Goal: Transaction & Acquisition: Download file/media

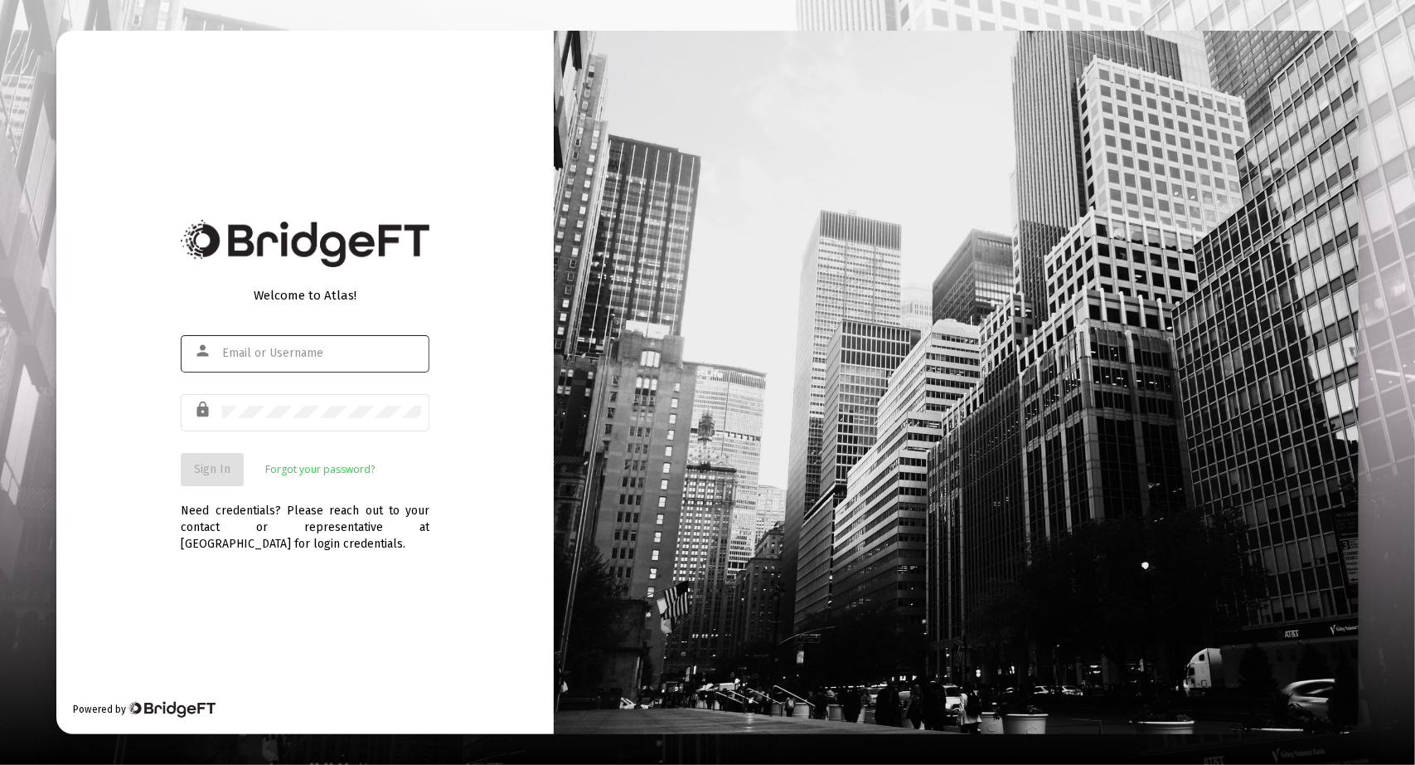
click at [347, 339] on div at bounding box center [321, 353] width 199 height 41
click at [342, 362] on div at bounding box center [321, 353] width 199 height 41
click at [342, 348] on input "text" at bounding box center [321, 353] width 199 height 13
type input "[PERSON_NAME][EMAIL_ADDRESS][DOMAIN_NAME]"
click at [219, 475] on span "Sign In" at bounding box center [212, 469] width 36 height 14
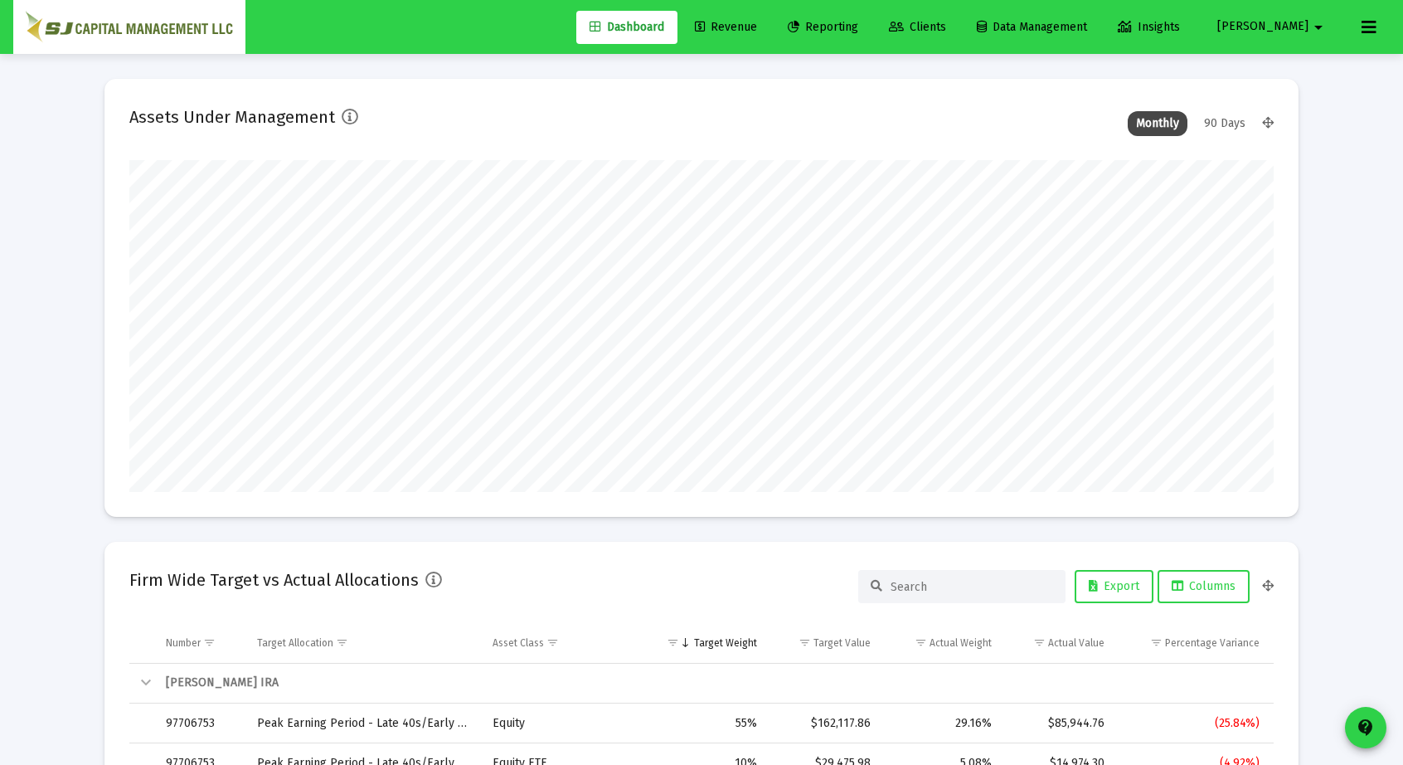
scroll to position [332, 615]
type input "[DATE]"
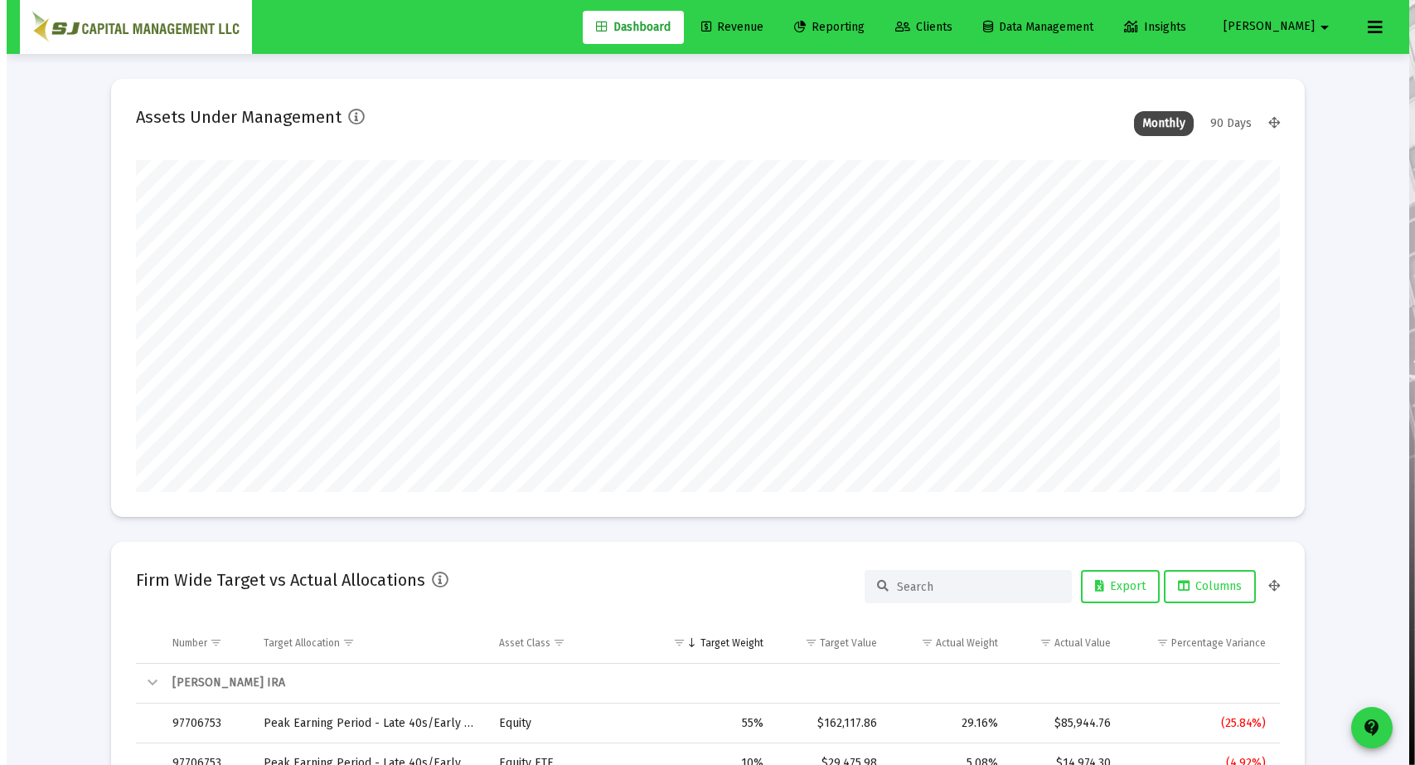
scroll to position [332, 534]
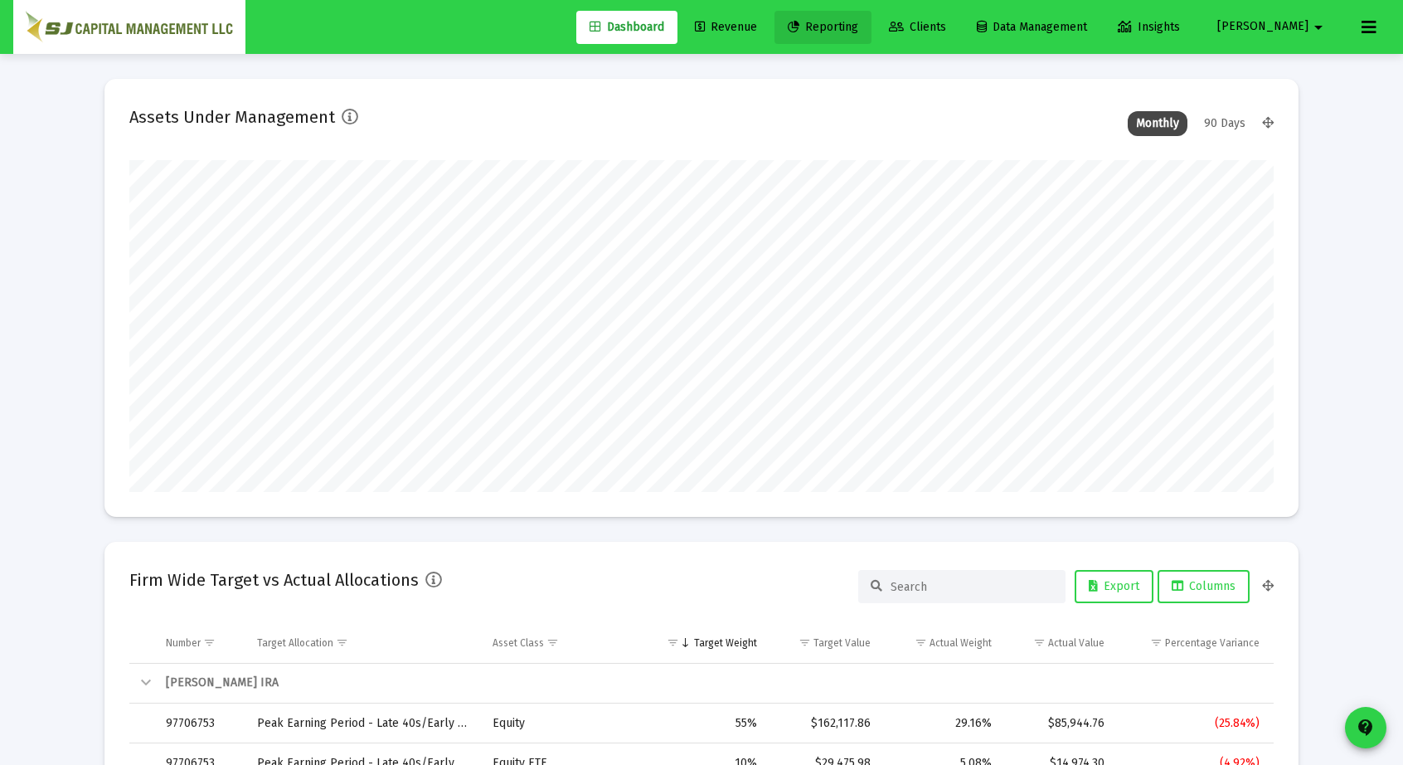
click at [858, 30] on span "Reporting" at bounding box center [823, 27] width 70 height 14
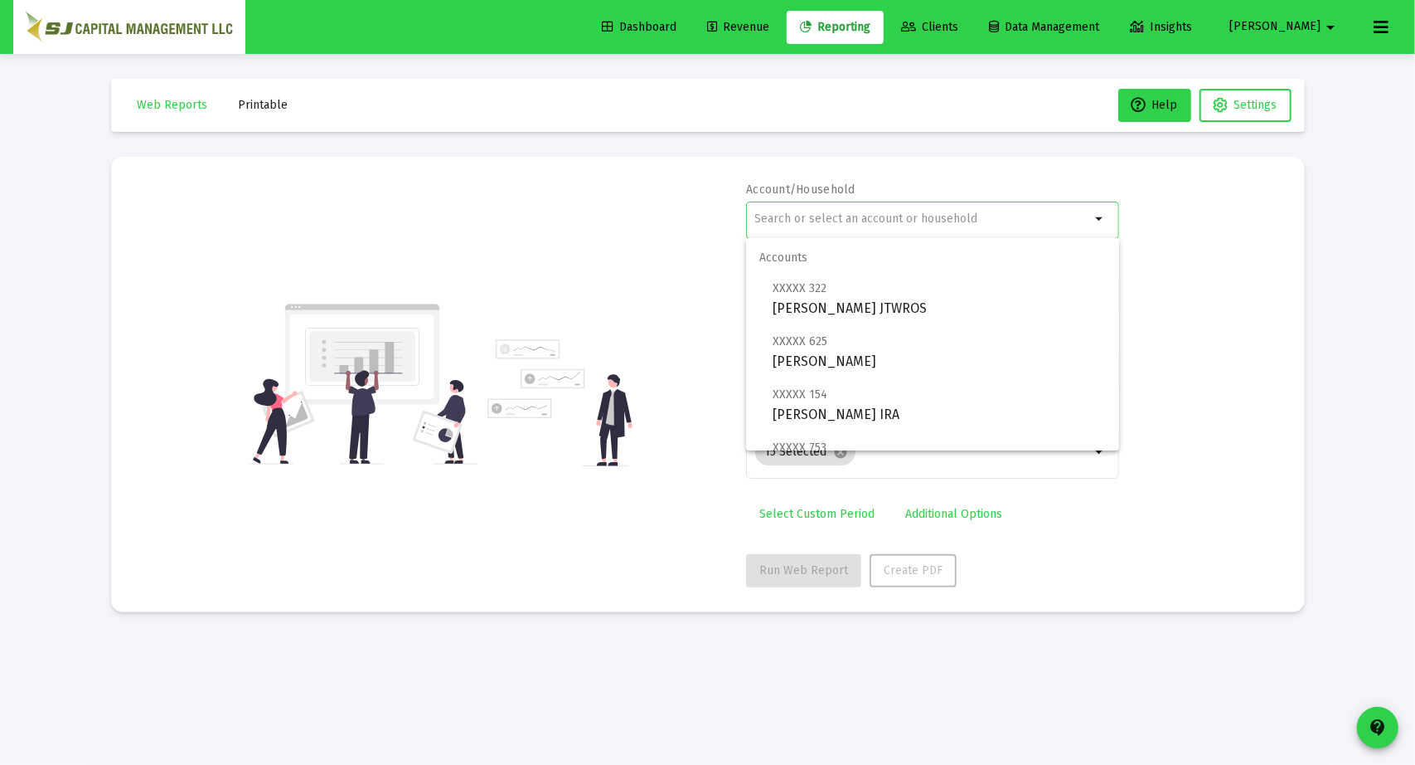
click at [859, 218] on input "text" at bounding box center [923, 218] width 336 height 13
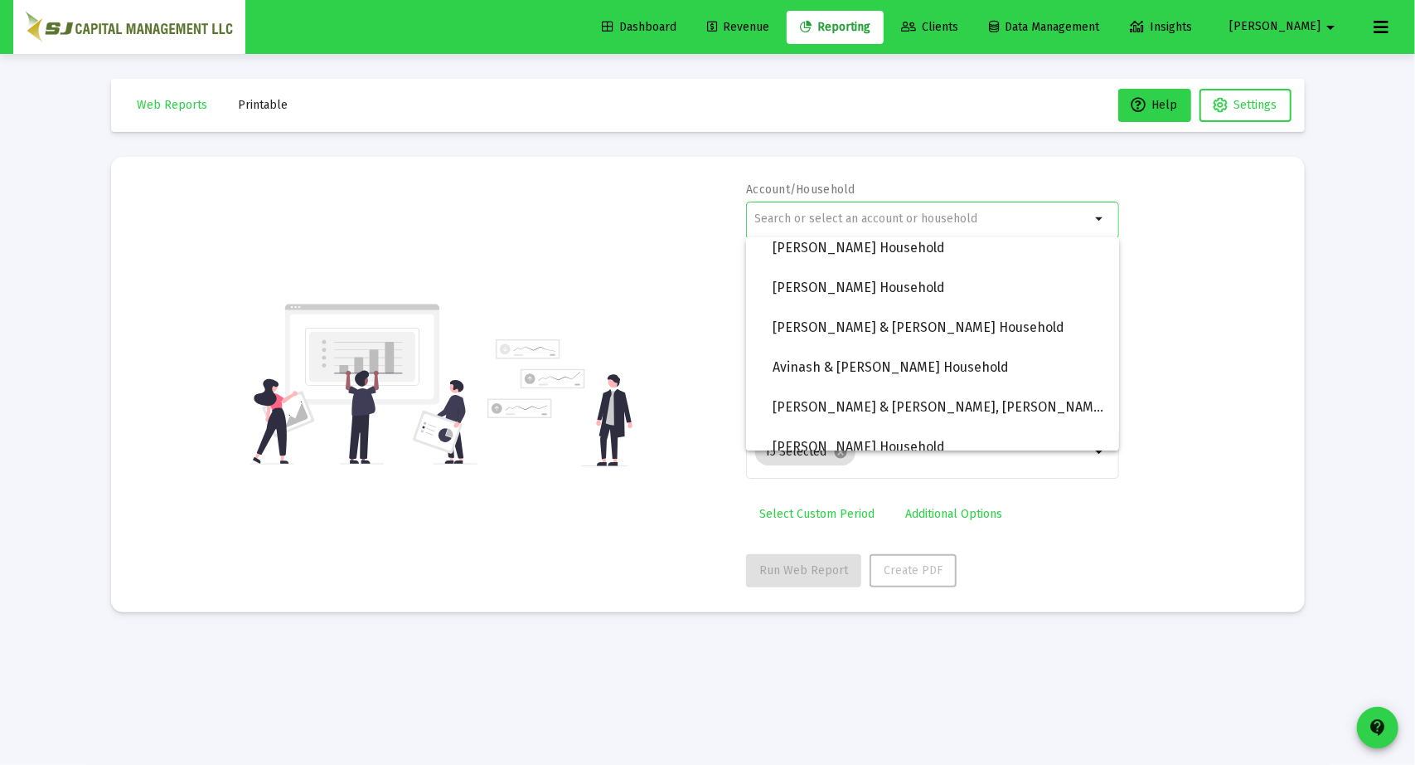
scroll to position [1725, 0]
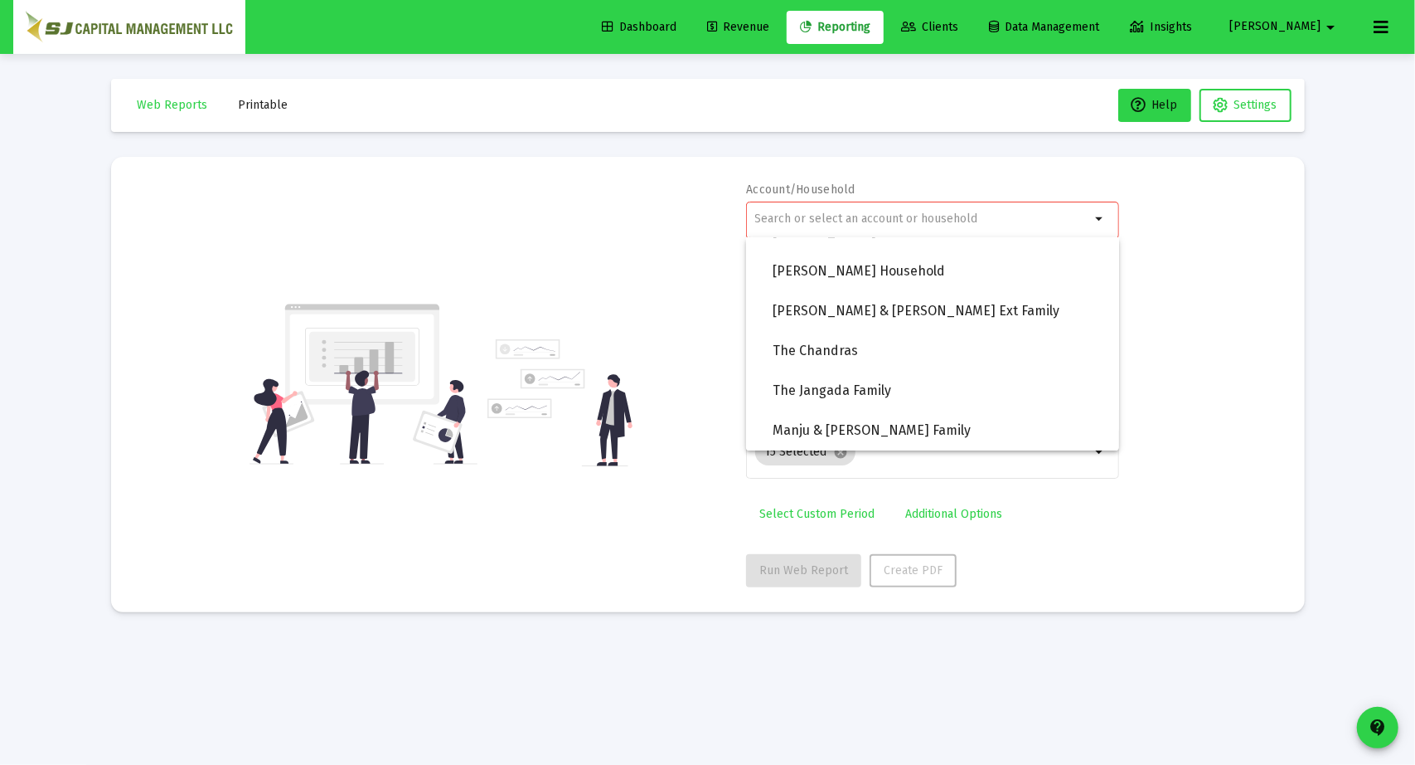
click at [841, 206] on div at bounding box center [923, 218] width 336 height 41
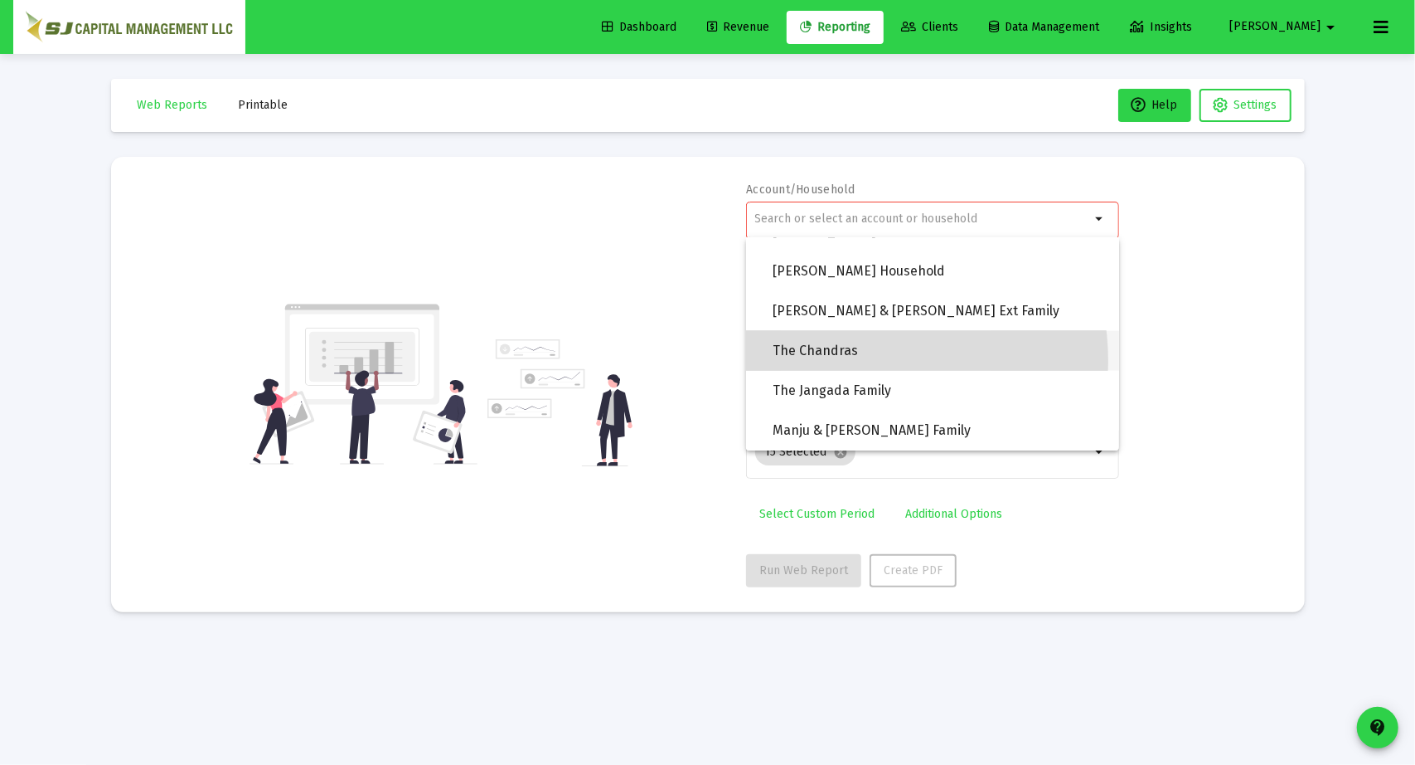
click at [839, 362] on span "The Chandras" at bounding box center [939, 351] width 333 height 40
type input "The Chandras"
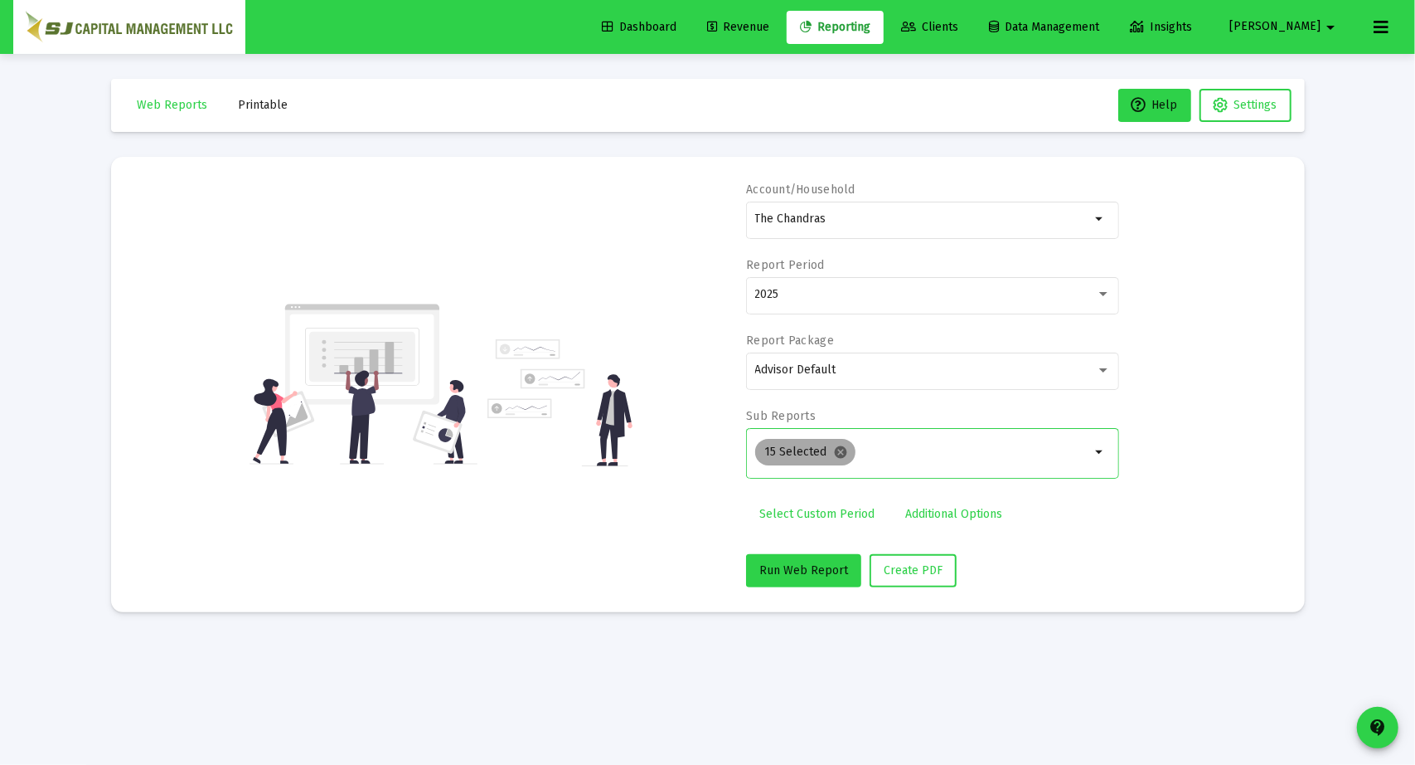
click at [836, 450] on mat-icon "cancel" at bounding box center [841, 451] width 15 height 15
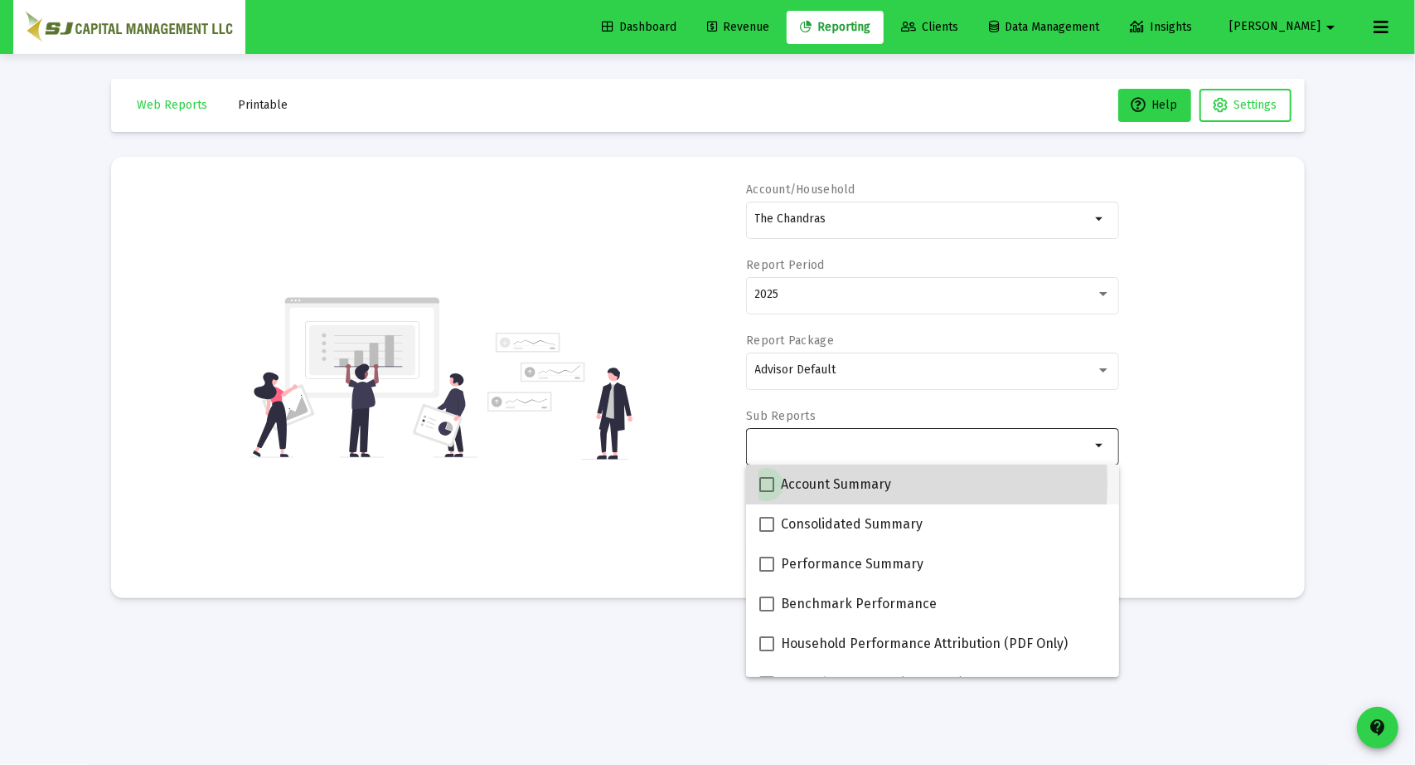
click at [769, 482] on span at bounding box center [767, 484] width 15 height 15
click at [767, 492] on input "Account Summary" at bounding box center [766, 492] width 1 height 1
checkbox input "true"
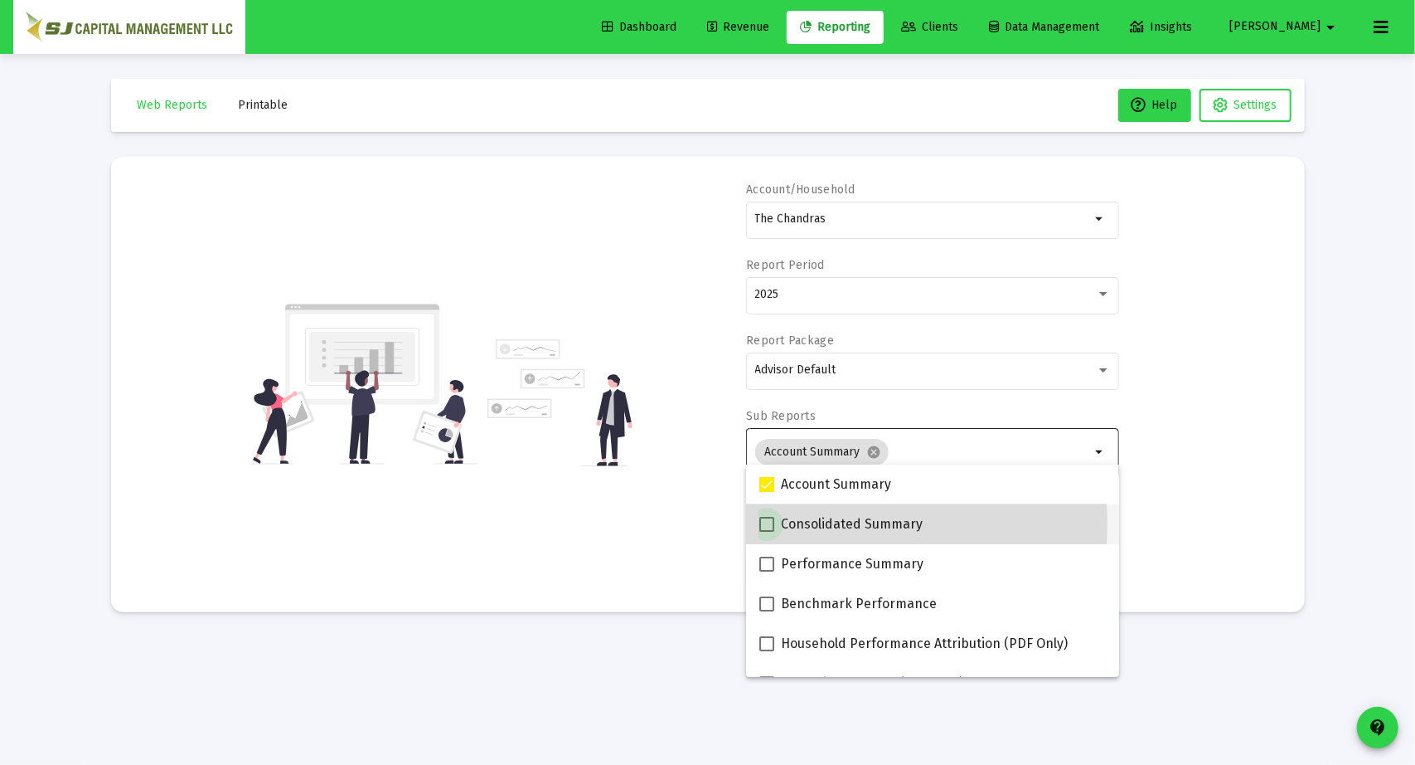
click at [767, 522] on span at bounding box center [767, 524] width 15 height 15
click at [767, 532] on input "Consolidated Summary" at bounding box center [766, 532] width 1 height 1
checkbox input "true"
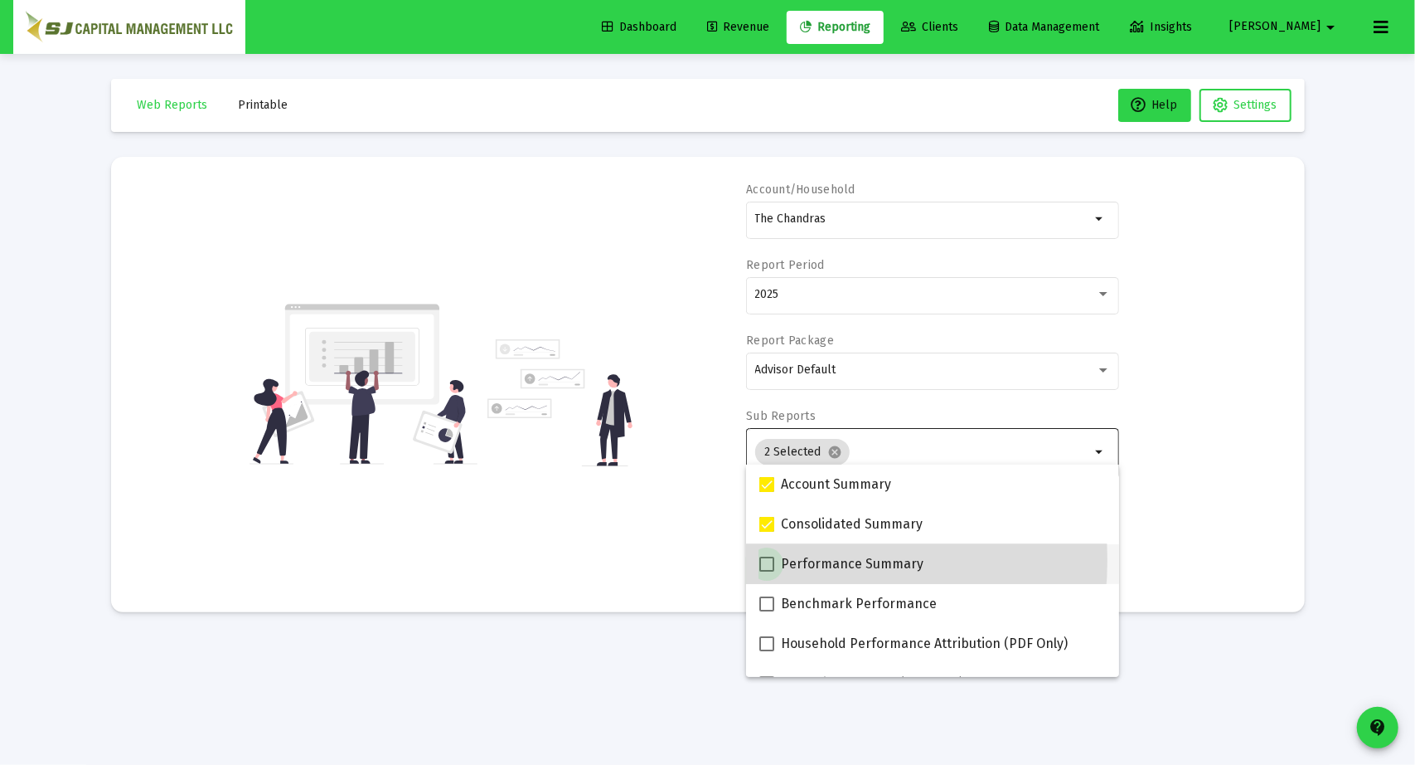
click at [765, 560] on span at bounding box center [767, 563] width 15 height 15
click at [766, 571] on input "Performance Summary" at bounding box center [766, 571] width 1 height 1
checkbox input "true"
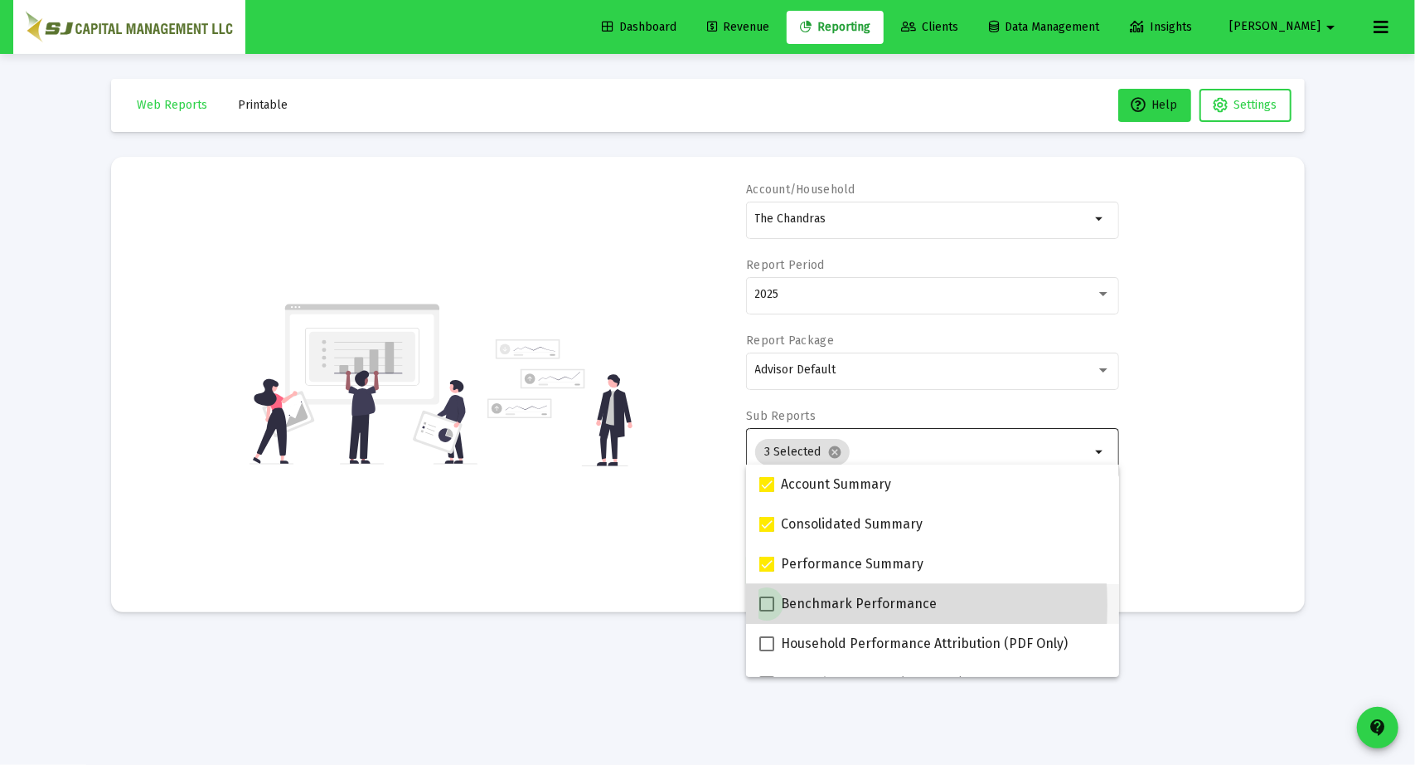
click at [766, 605] on span at bounding box center [767, 603] width 15 height 15
click at [766, 611] on input "Benchmark Performance" at bounding box center [766, 611] width 1 height 1
checkbox input "true"
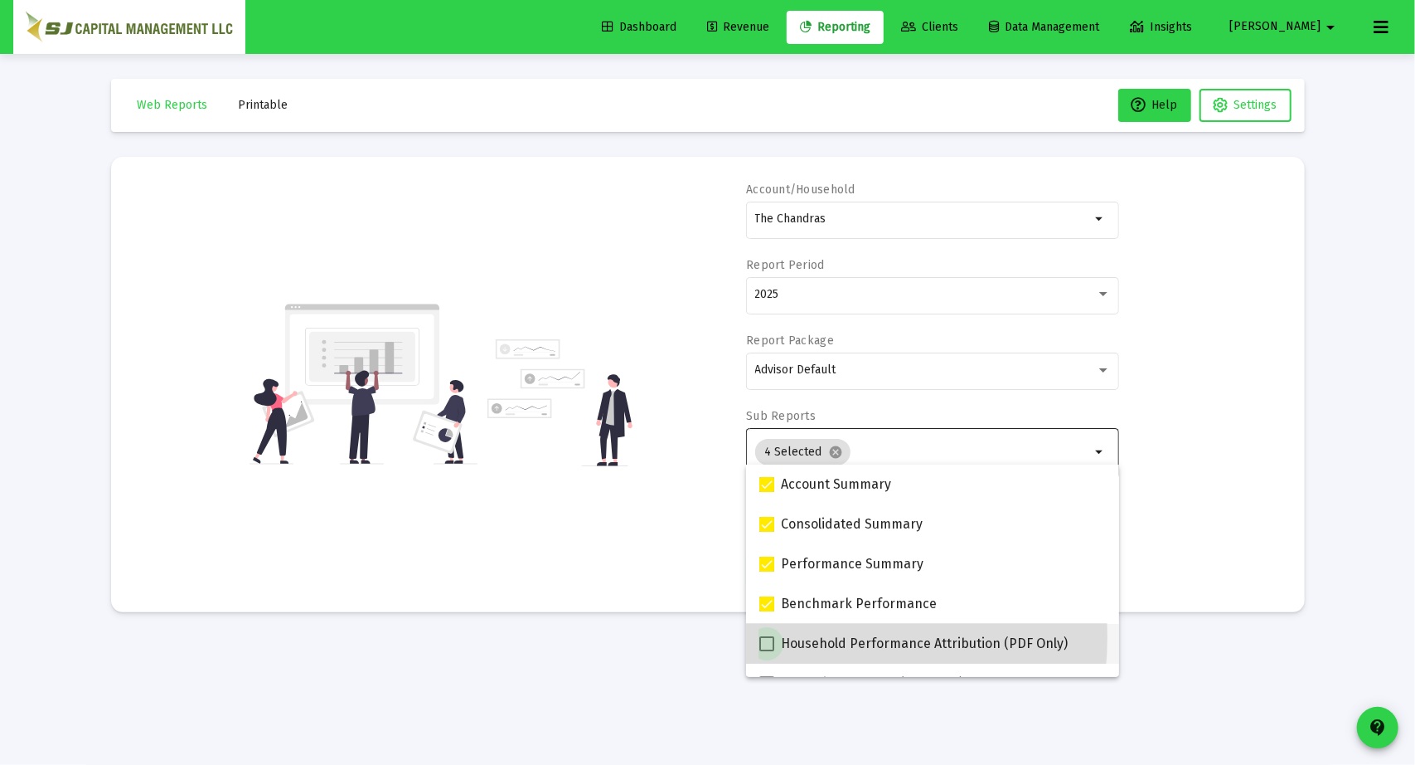
click at [767, 636] on span at bounding box center [767, 643] width 15 height 15
click at [767, 651] on input "Household Performance Attribution (PDF Only)" at bounding box center [766, 651] width 1 height 1
checkbox input "true"
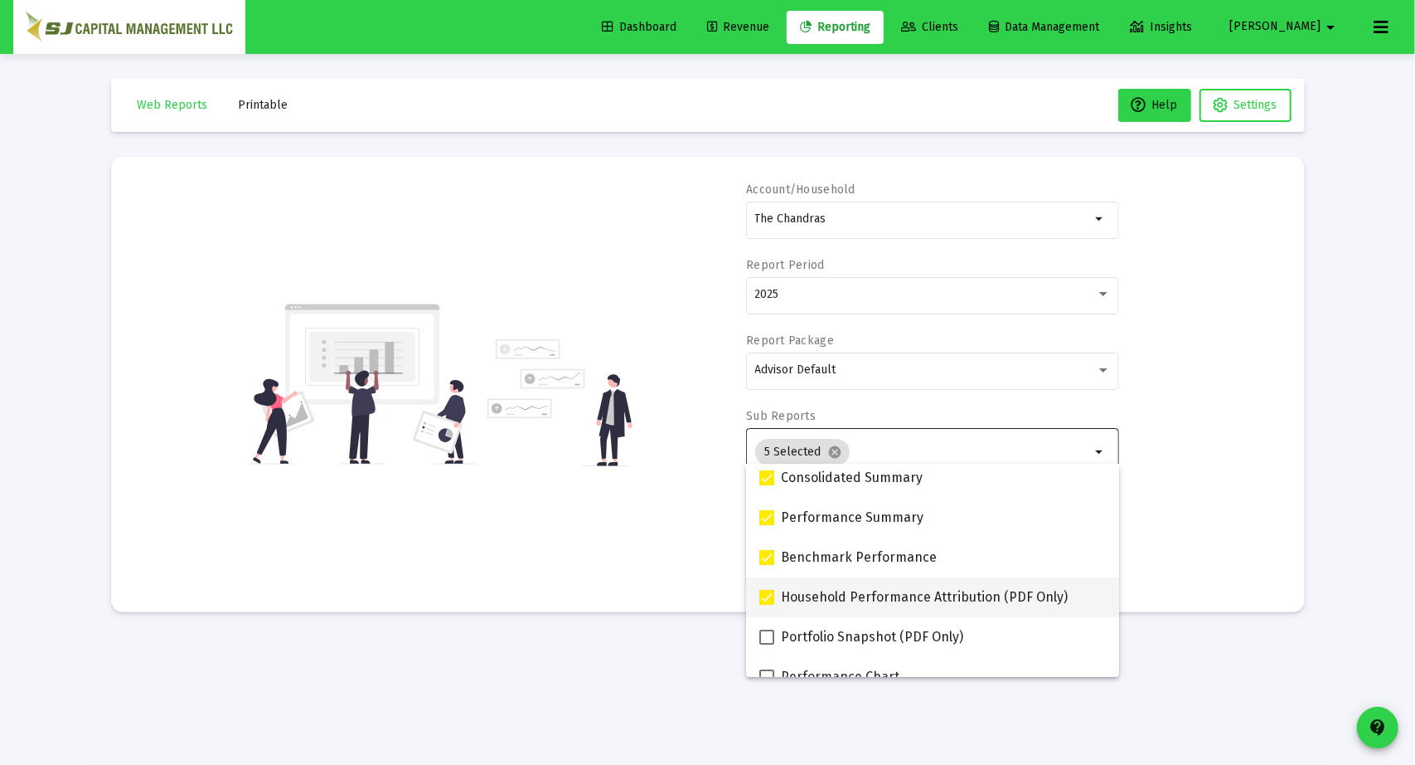
scroll to position [50, 0]
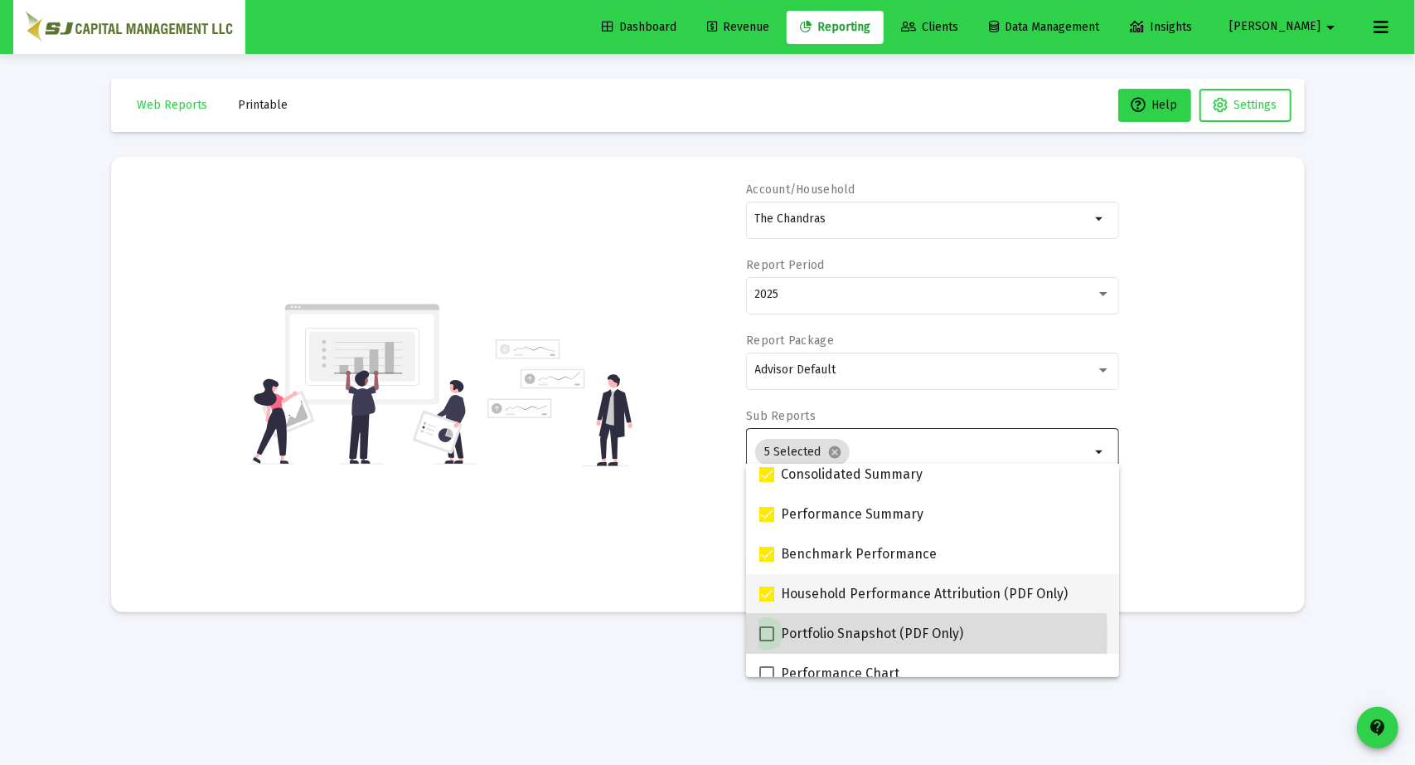
click at [767, 636] on span at bounding box center [767, 633] width 15 height 15
click at [767, 641] on input "Portfolio Snapshot (PDF Only)" at bounding box center [766, 641] width 1 height 1
checkbox input "true"
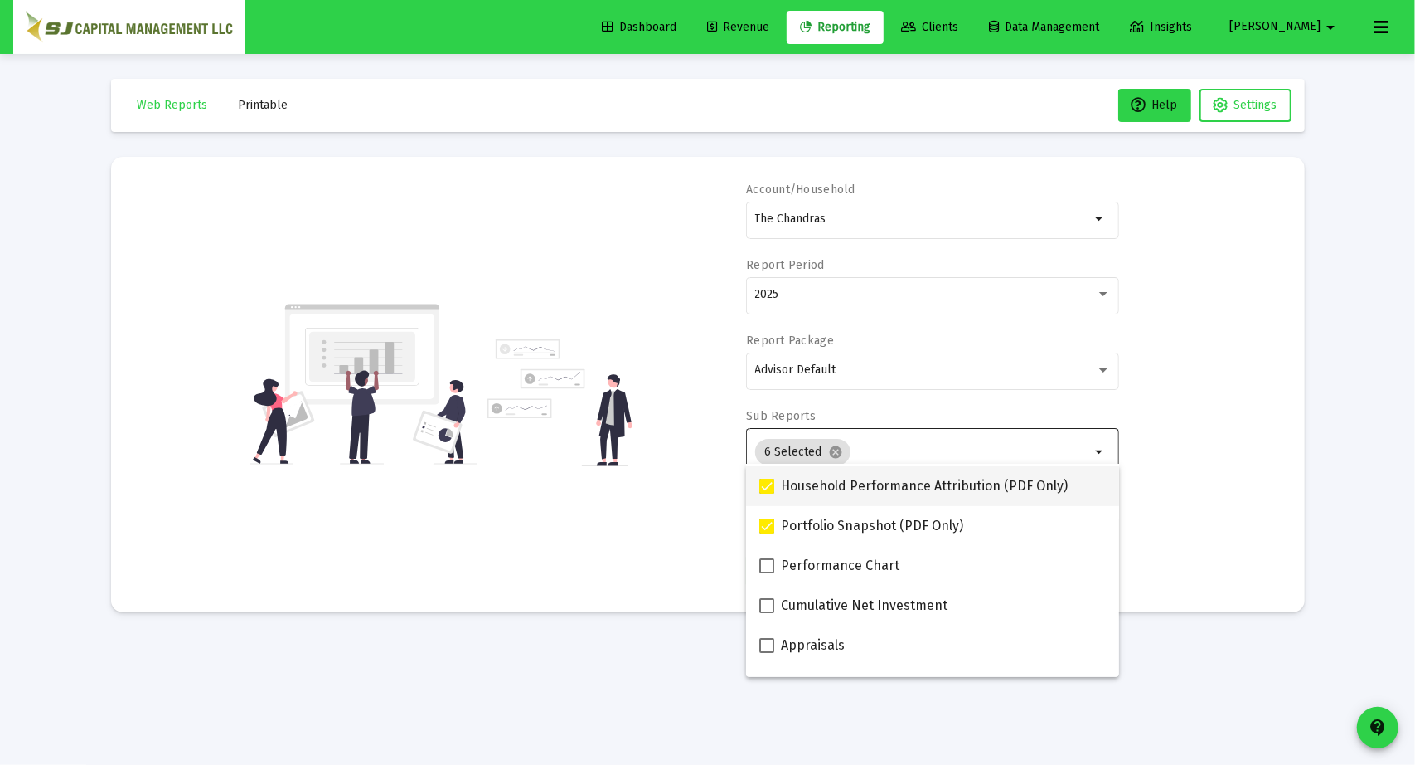
scroll to position [159, 0]
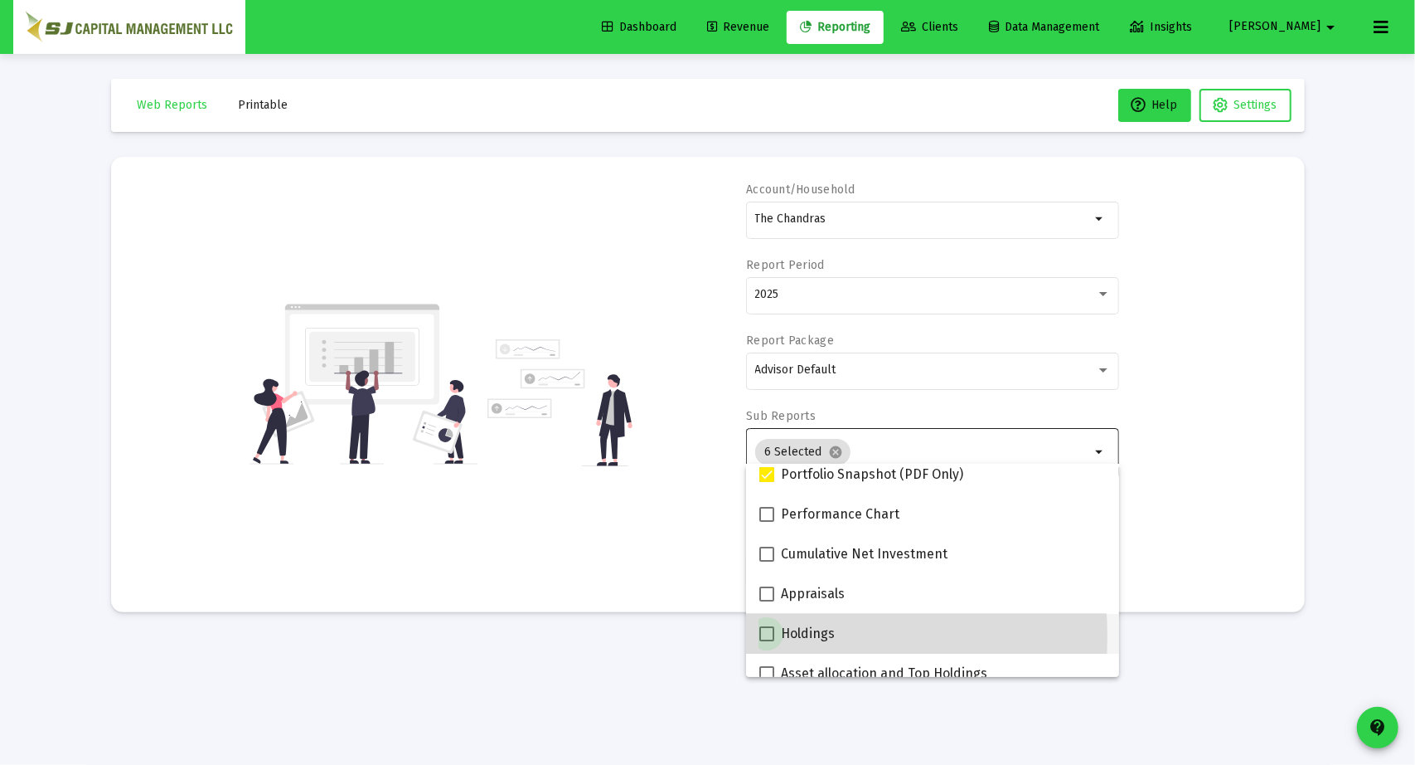
click at [767, 636] on span at bounding box center [767, 633] width 15 height 15
click at [767, 641] on input "Holdings" at bounding box center [766, 641] width 1 height 1
checkbox input "true"
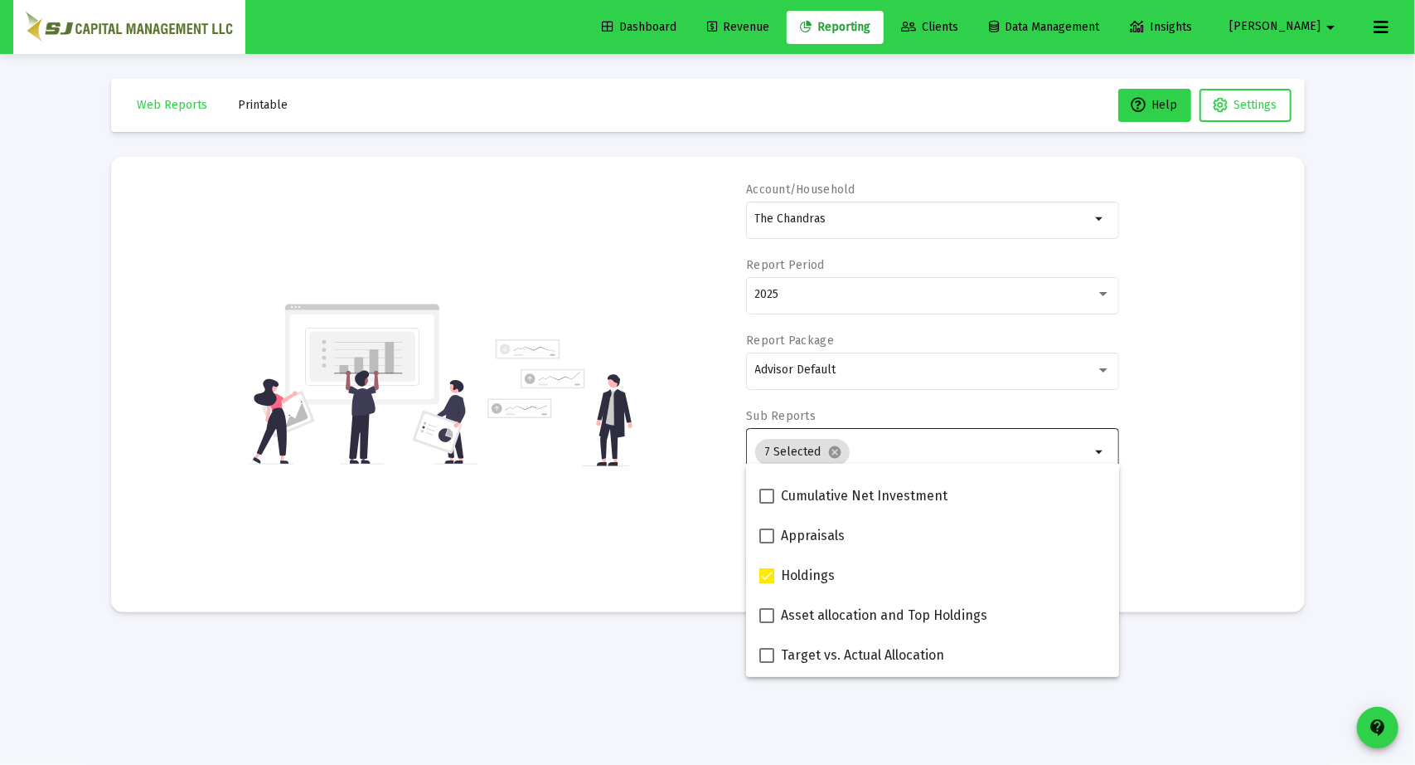
scroll to position [269, 0]
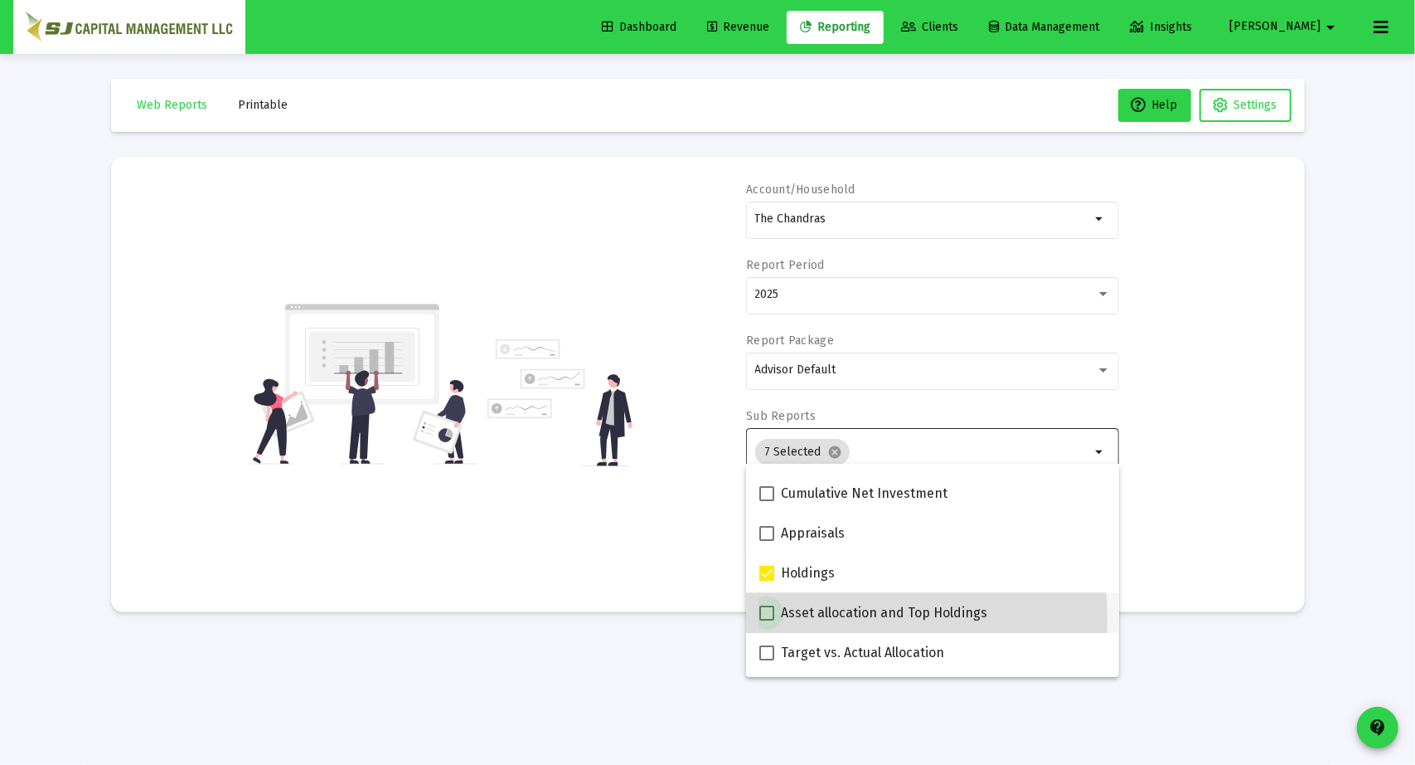
click at [766, 619] on span at bounding box center [767, 612] width 15 height 15
click at [766, 620] on input "Asset allocation and Top Holdings" at bounding box center [766, 620] width 1 height 1
checkbox input "true"
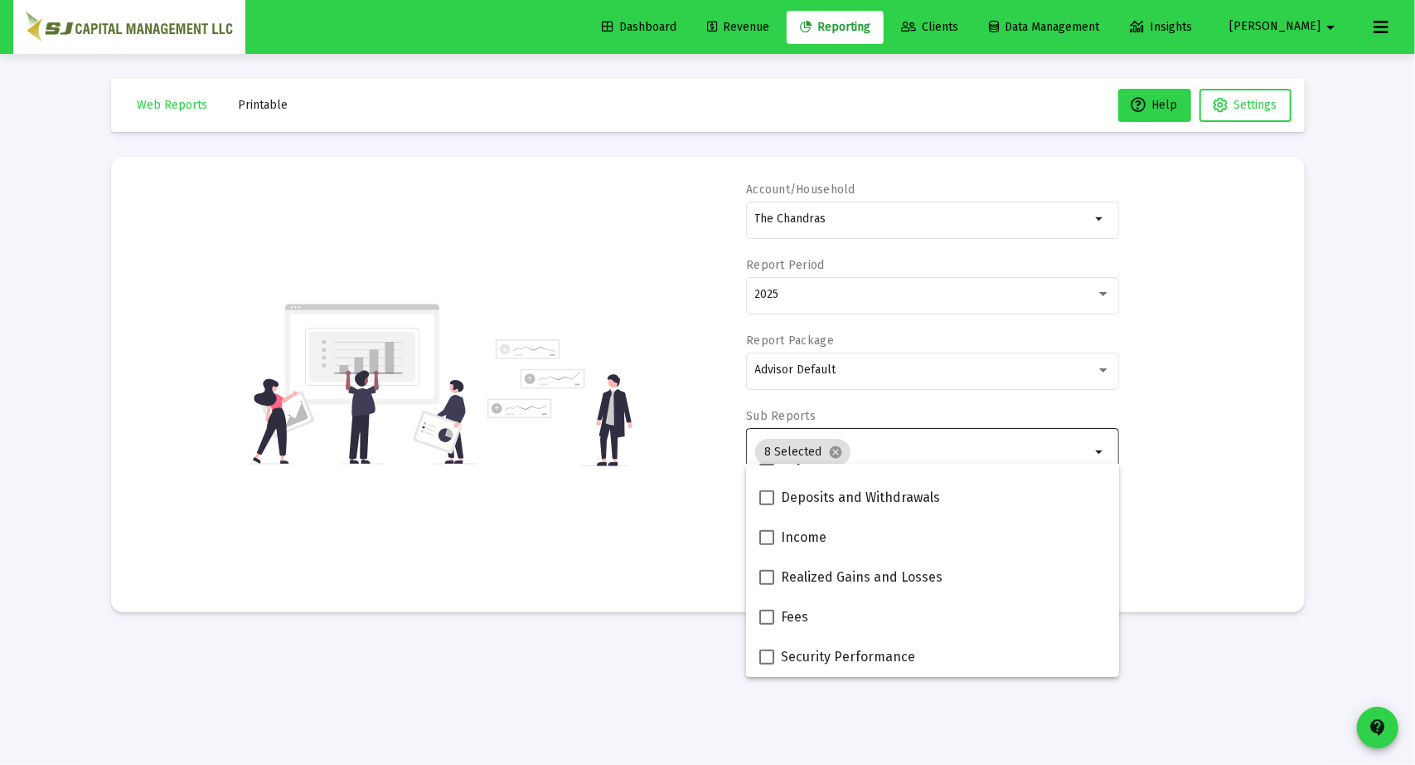
scroll to position [505, 0]
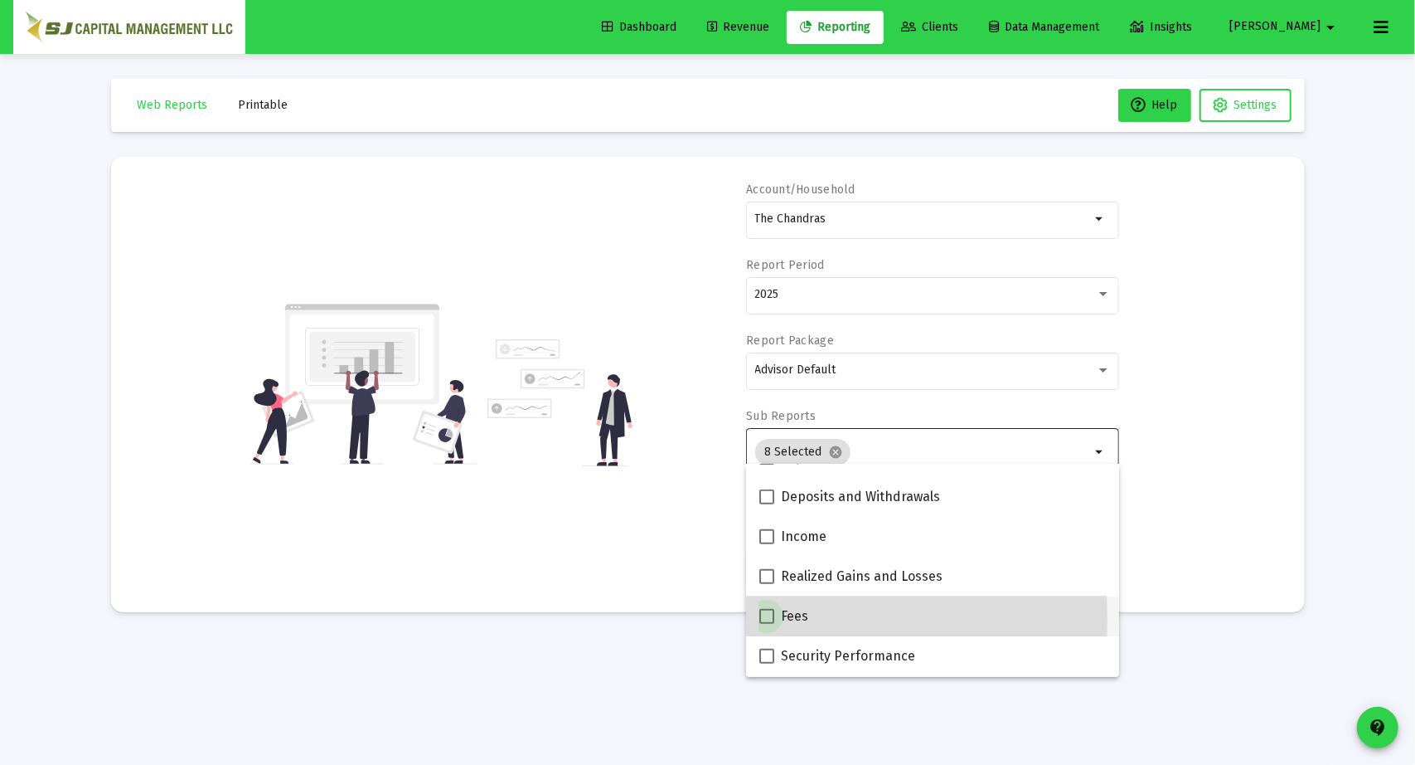
click at [766, 619] on span at bounding box center [767, 616] width 15 height 15
click at [766, 624] on input "Fees" at bounding box center [766, 624] width 1 height 1
checkbox input "true"
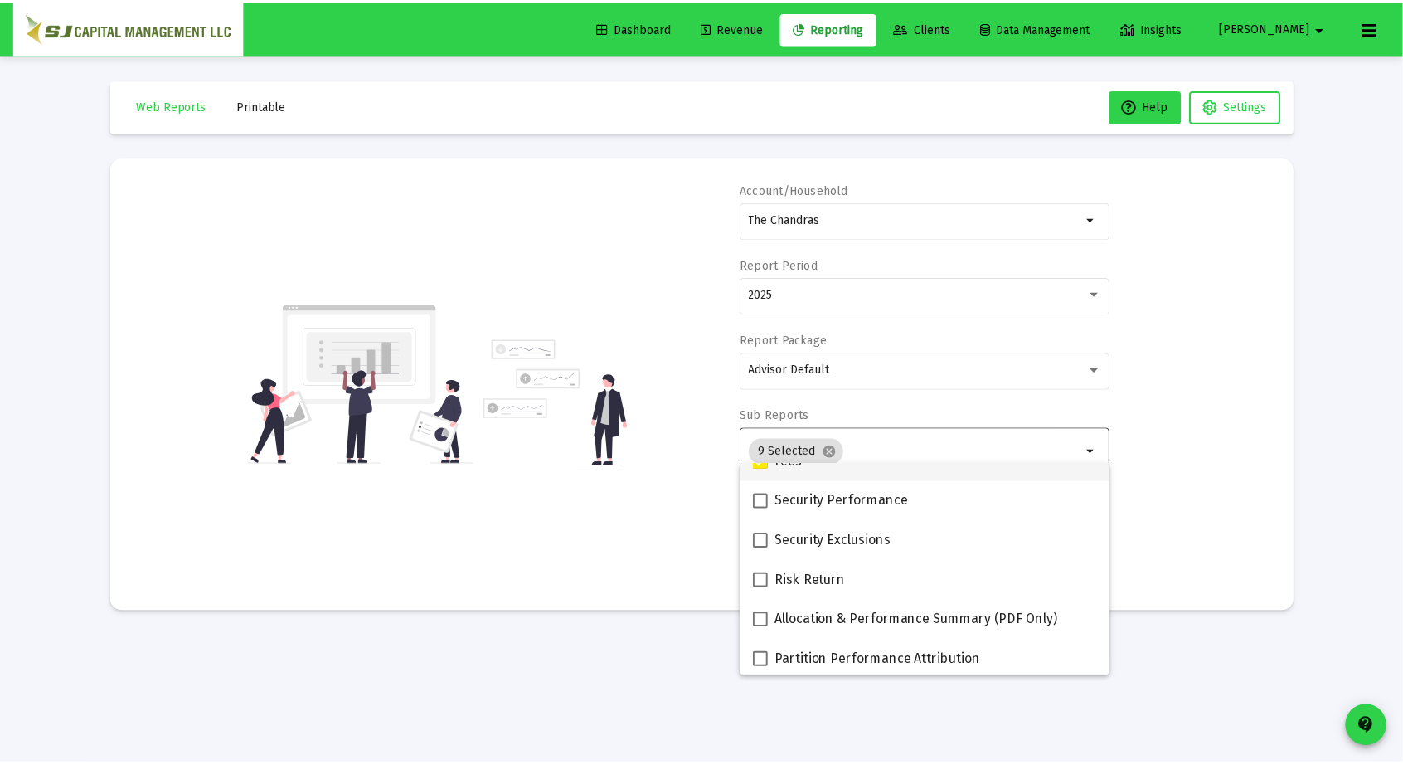
scroll to position [663, 0]
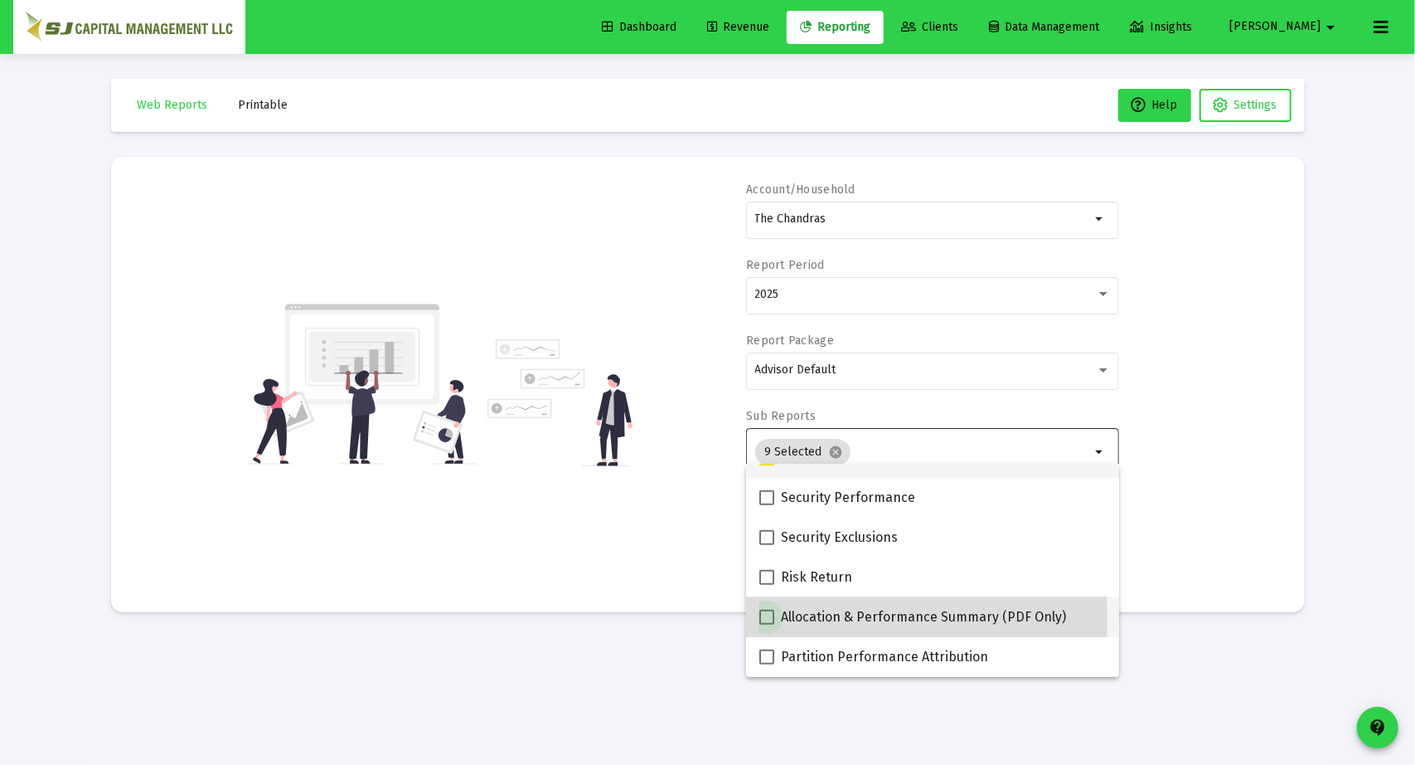
click at [766, 619] on span at bounding box center [767, 616] width 15 height 15
click at [766, 624] on input "Allocation & Performance Summary (PDF Only)" at bounding box center [766, 624] width 1 height 1
checkbox input "true"
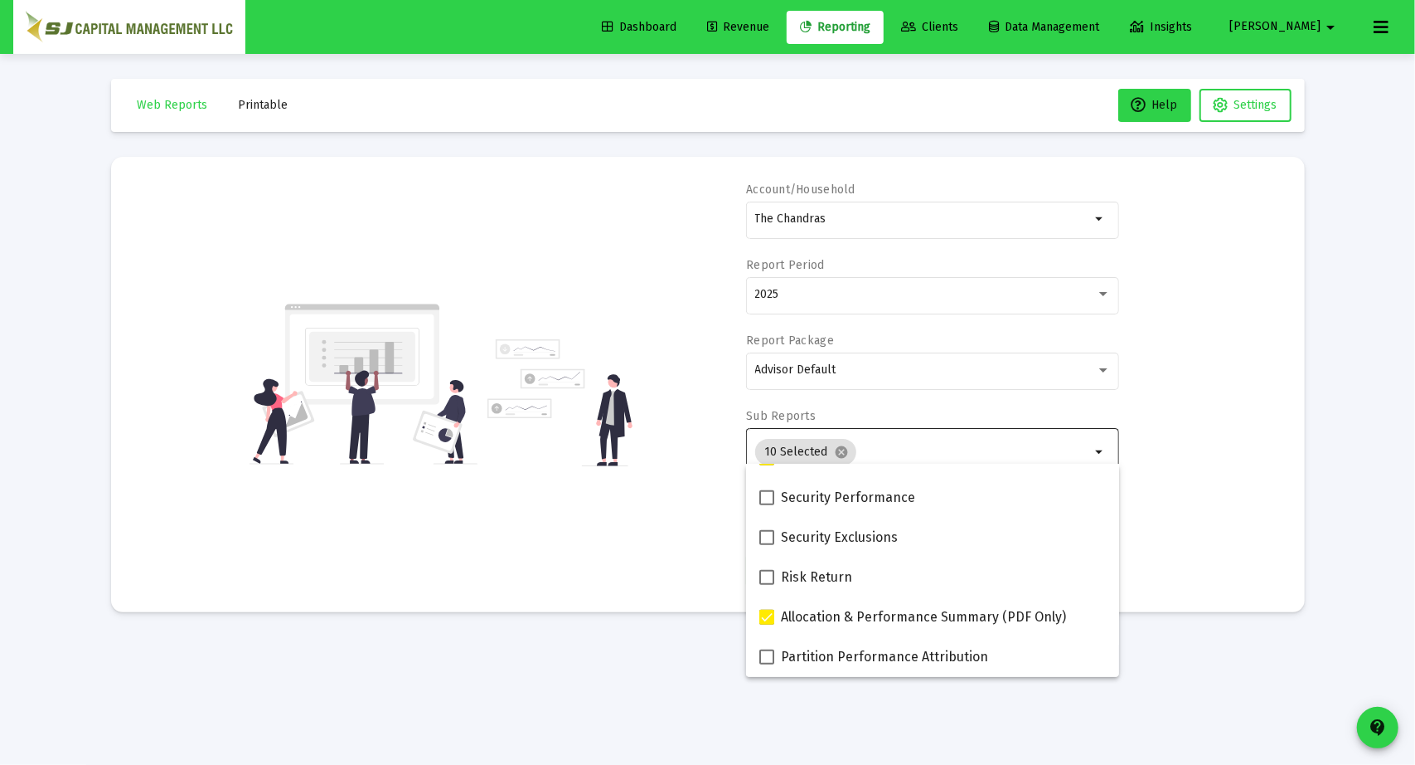
click at [1149, 561] on div "Account/Household The Chandras arrow_drop_down Report Period 2025 Report Packag…" at bounding box center [708, 384] width 1144 height 405
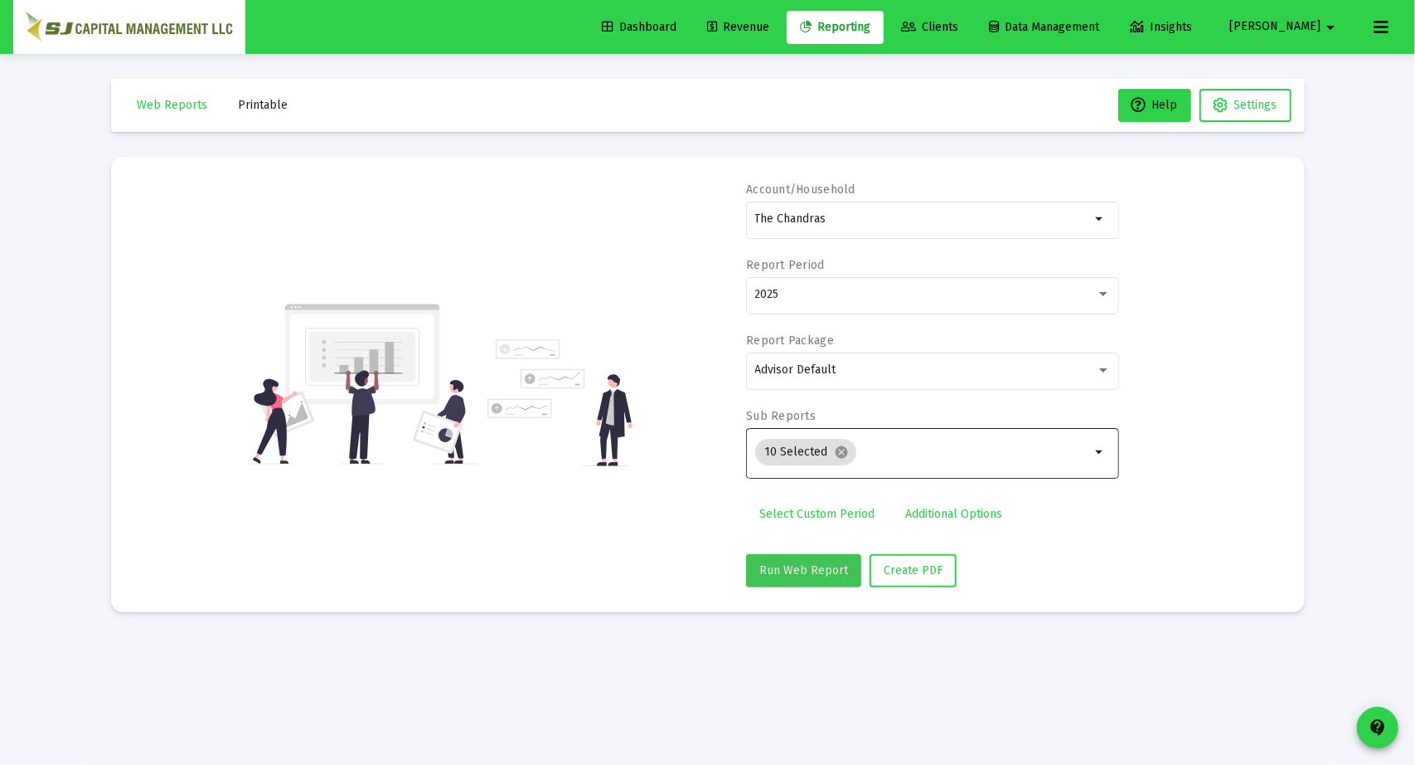
click at [823, 564] on span "Run Web Report" at bounding box center [804, 570] width 89 height 14
click at [924, 570] on span "Create PDF" at bounding box center [933, 570] width 59 height 14
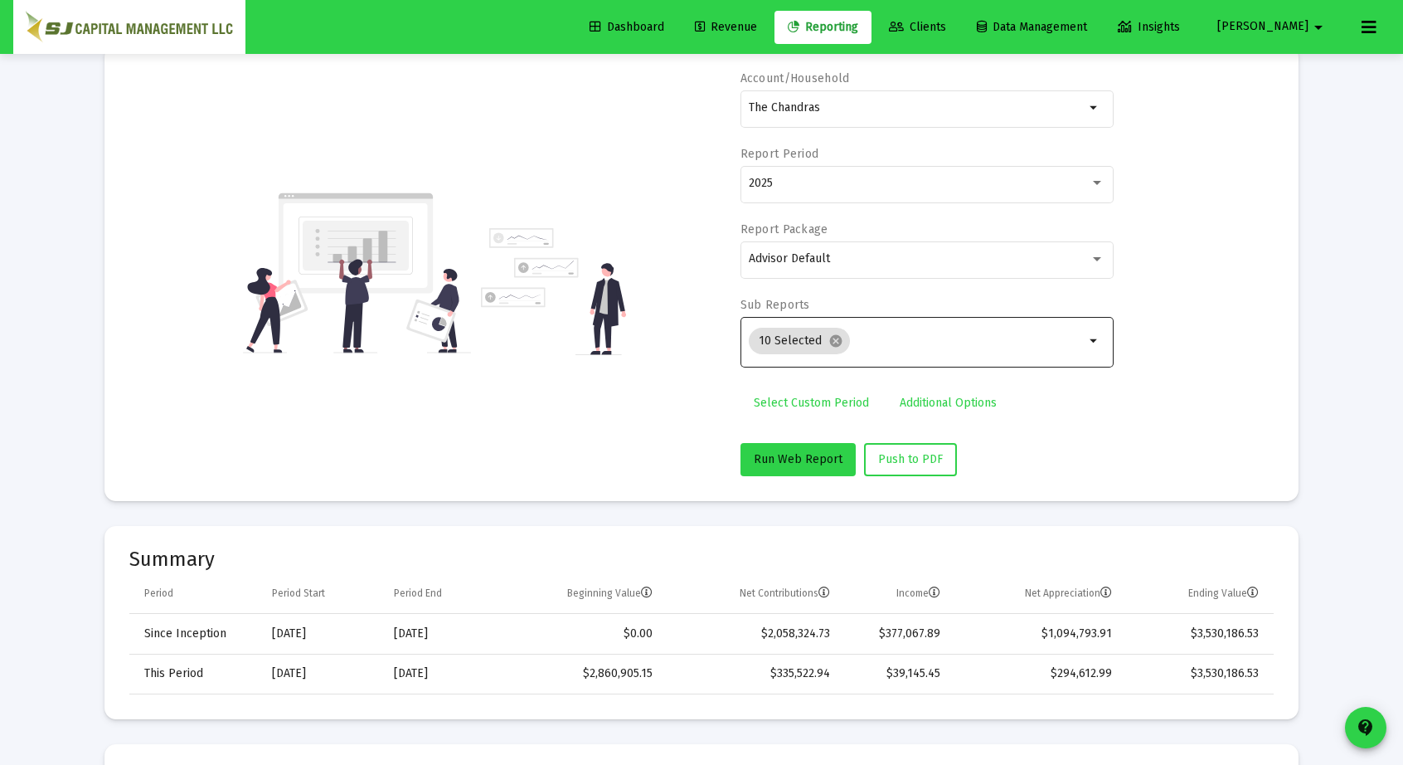
scroll to position [0, 0]
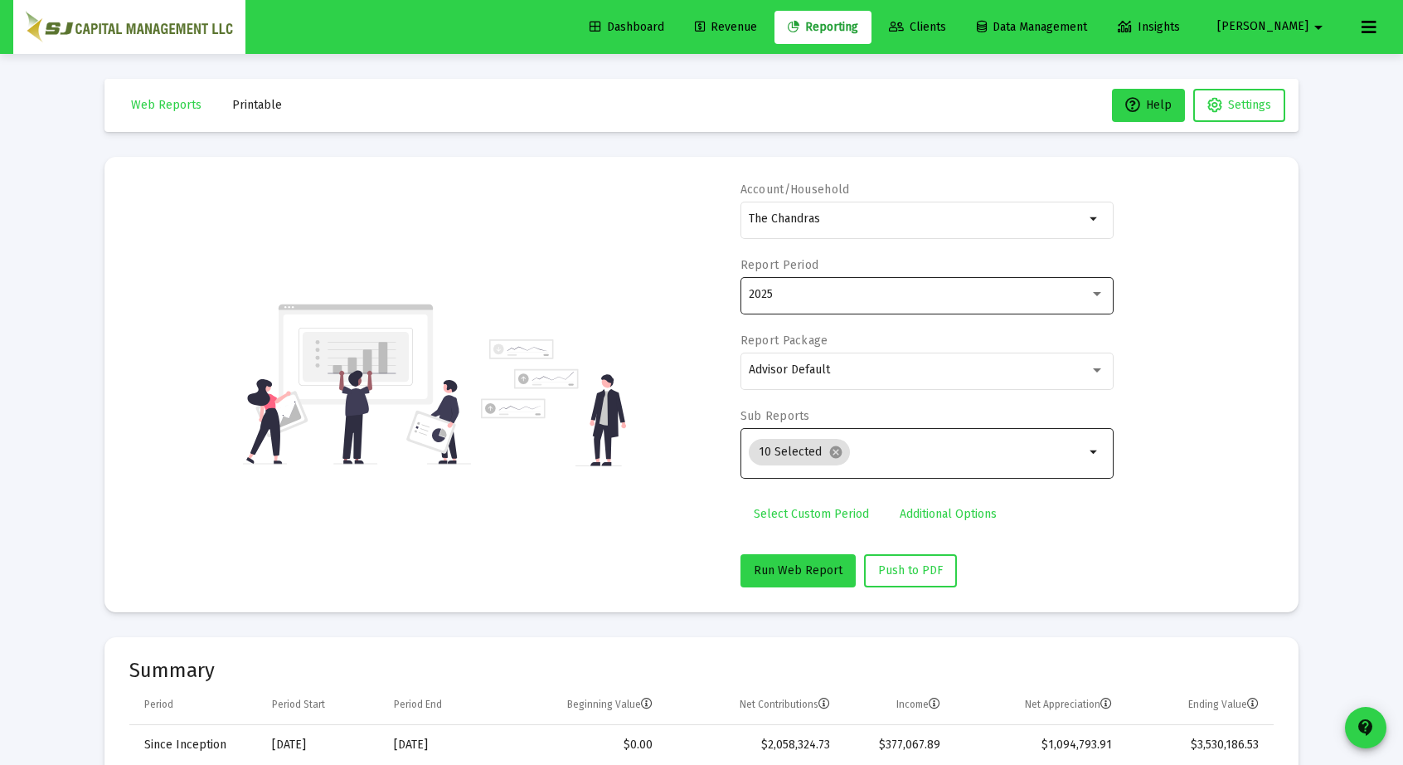
click at [796, 301] on div "2025" at bounding box center [927, 294] width 356 height 41
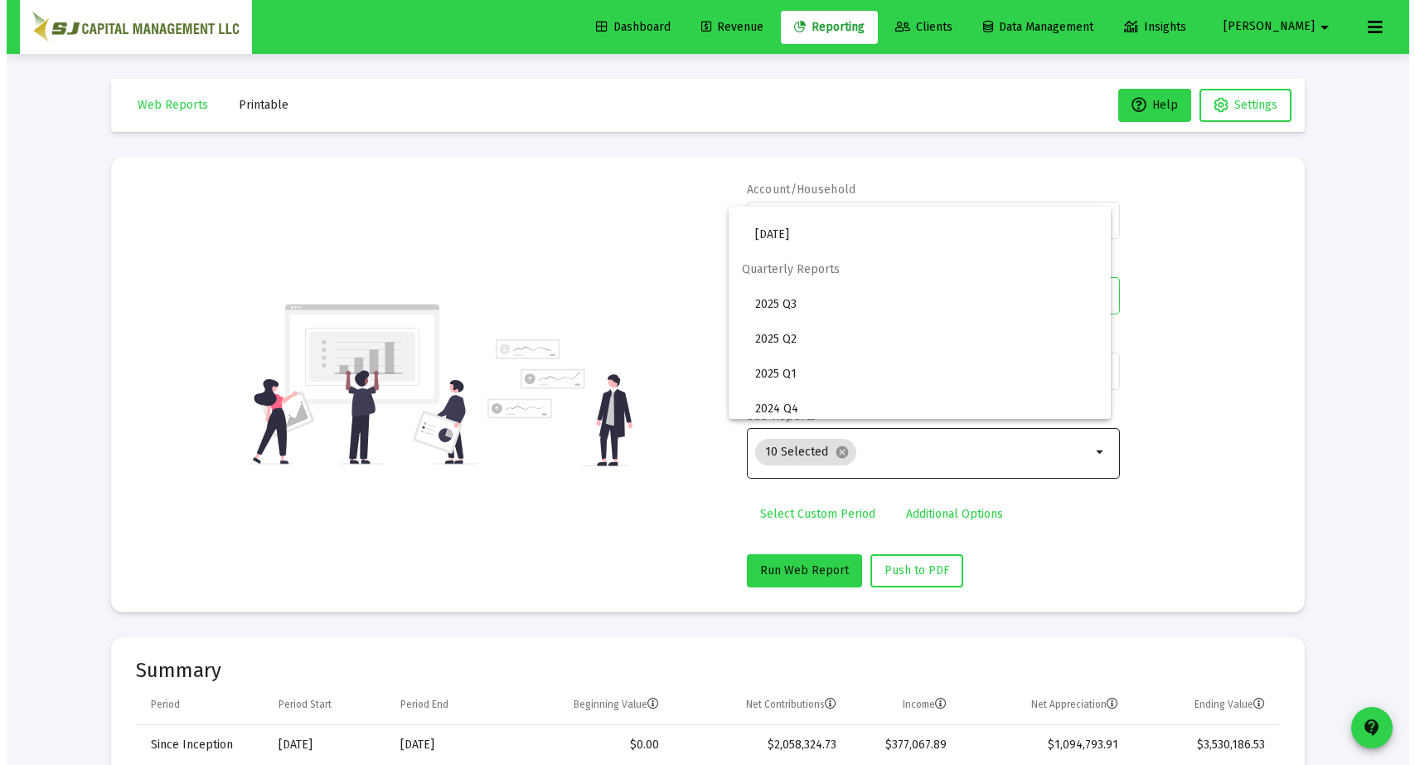
scroll to position [554, 0]
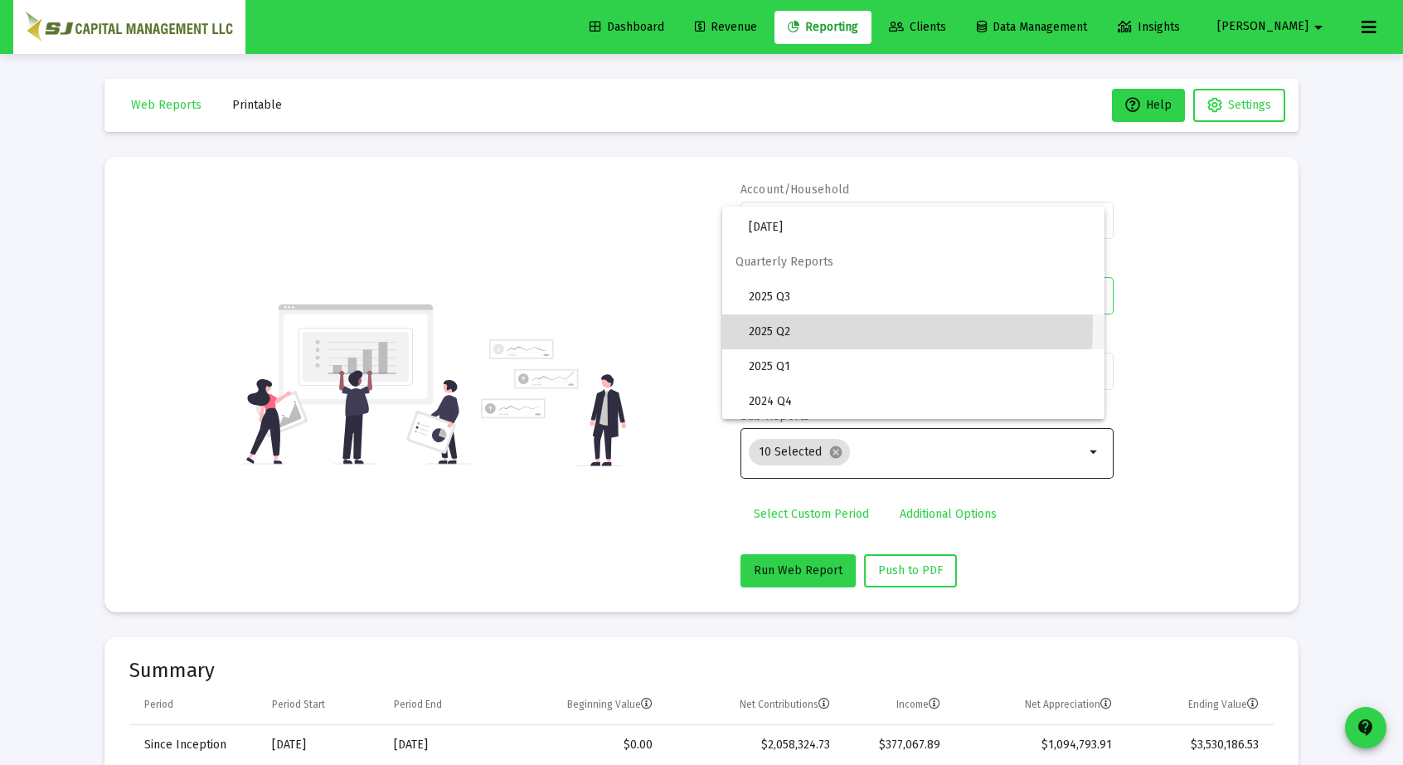
click at [795, 324] on span "2025 Q2" at bounding box center [920, 331] width 342 height 35
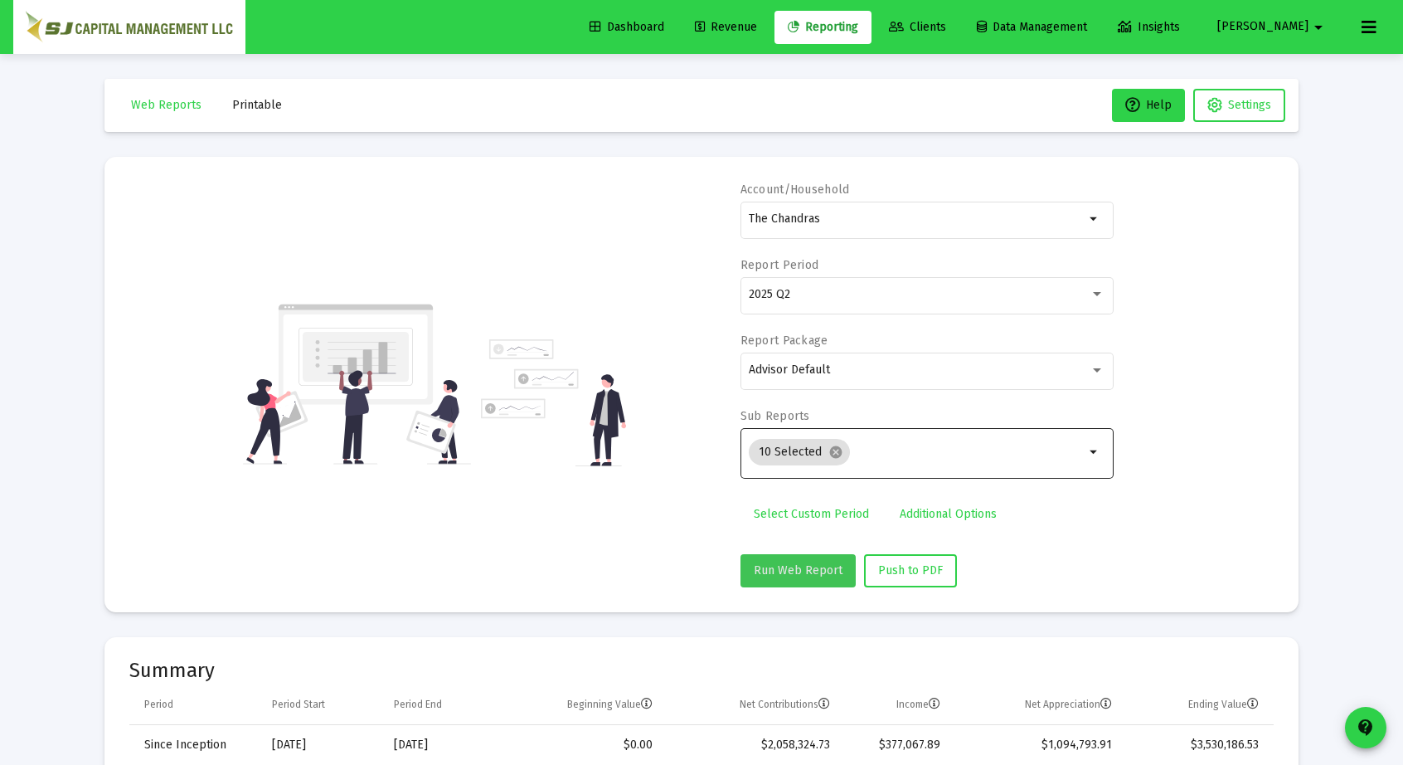
click at [801, 559] on button "Run Web Report" at bounding box center [797, 570] width 115 height 33
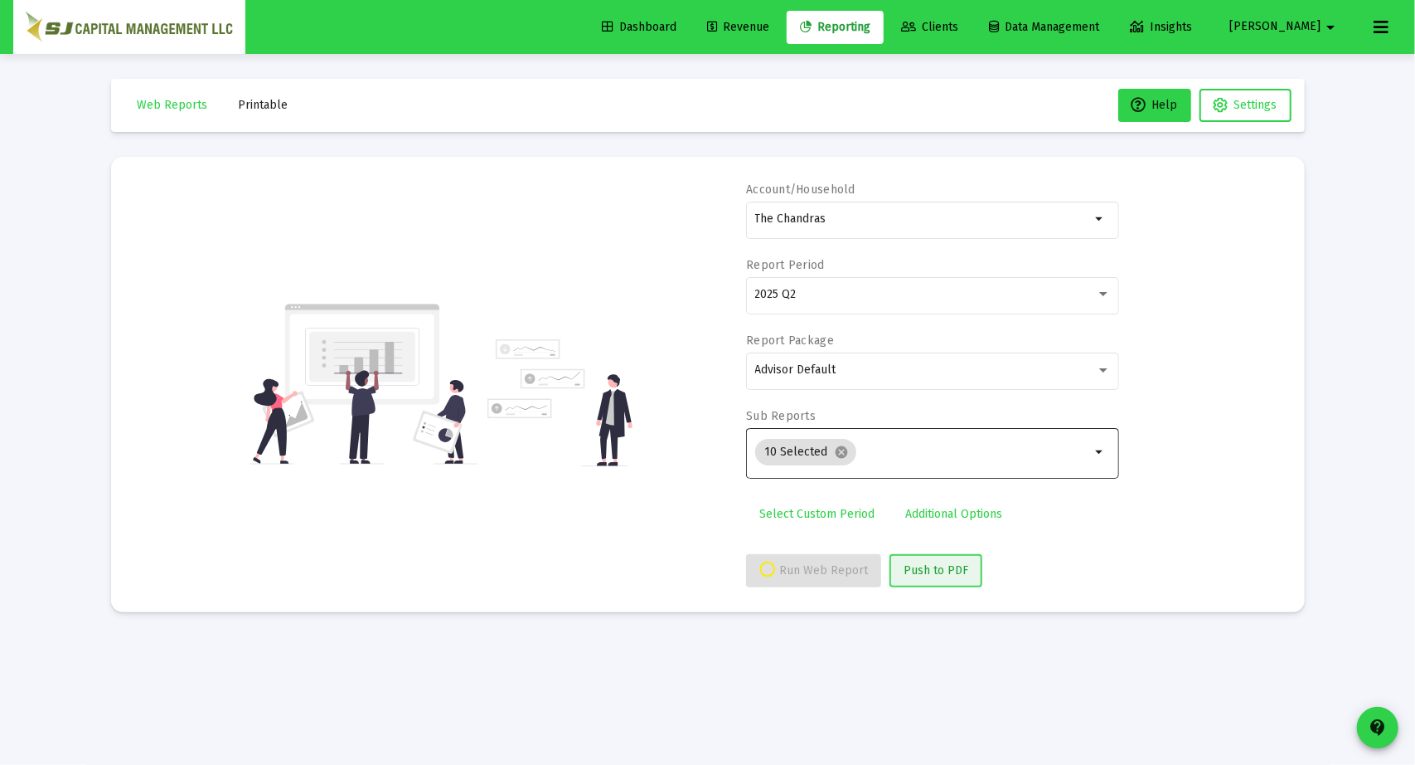
click at [937, 566] on span "Push to PDF" at bounding box center [936, 570] width 65 height 14
click at [274, 95] on button "Printable" at bounding box center [264, 105] width 76 height 33
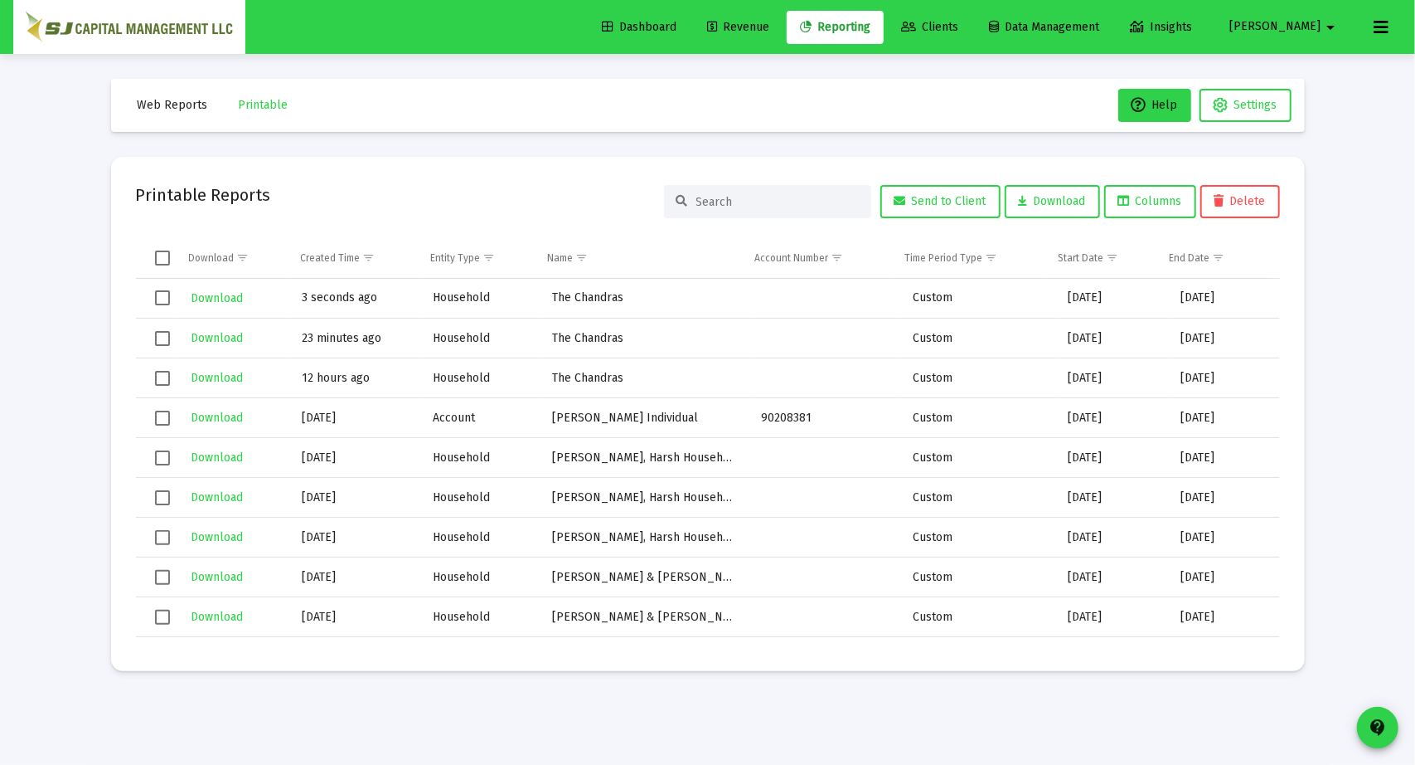
click at [221, 323] on td "Download" at bounding box center [233, 338] width 113 height 40
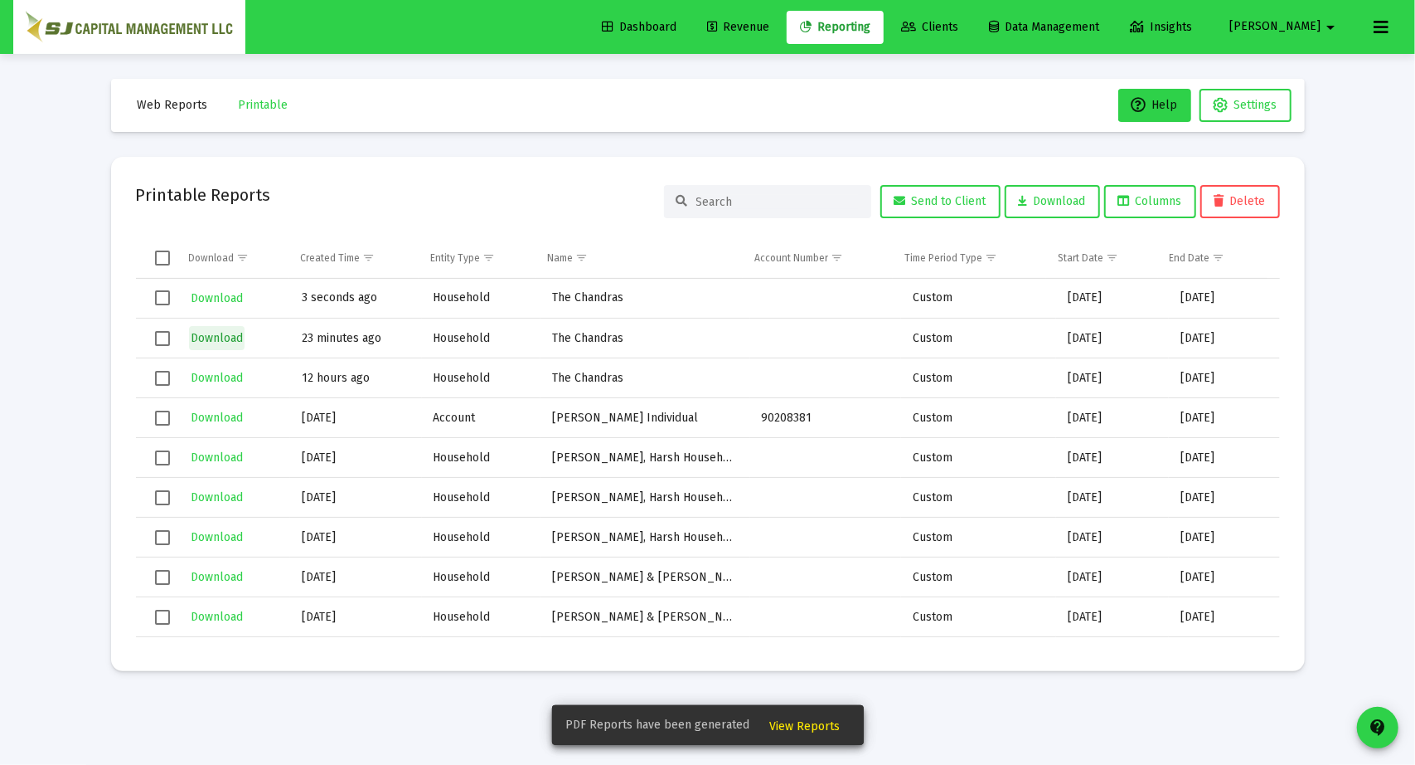
click at [224, 339] on span "Download" at bounding box center [217, 338] width 52 height 14
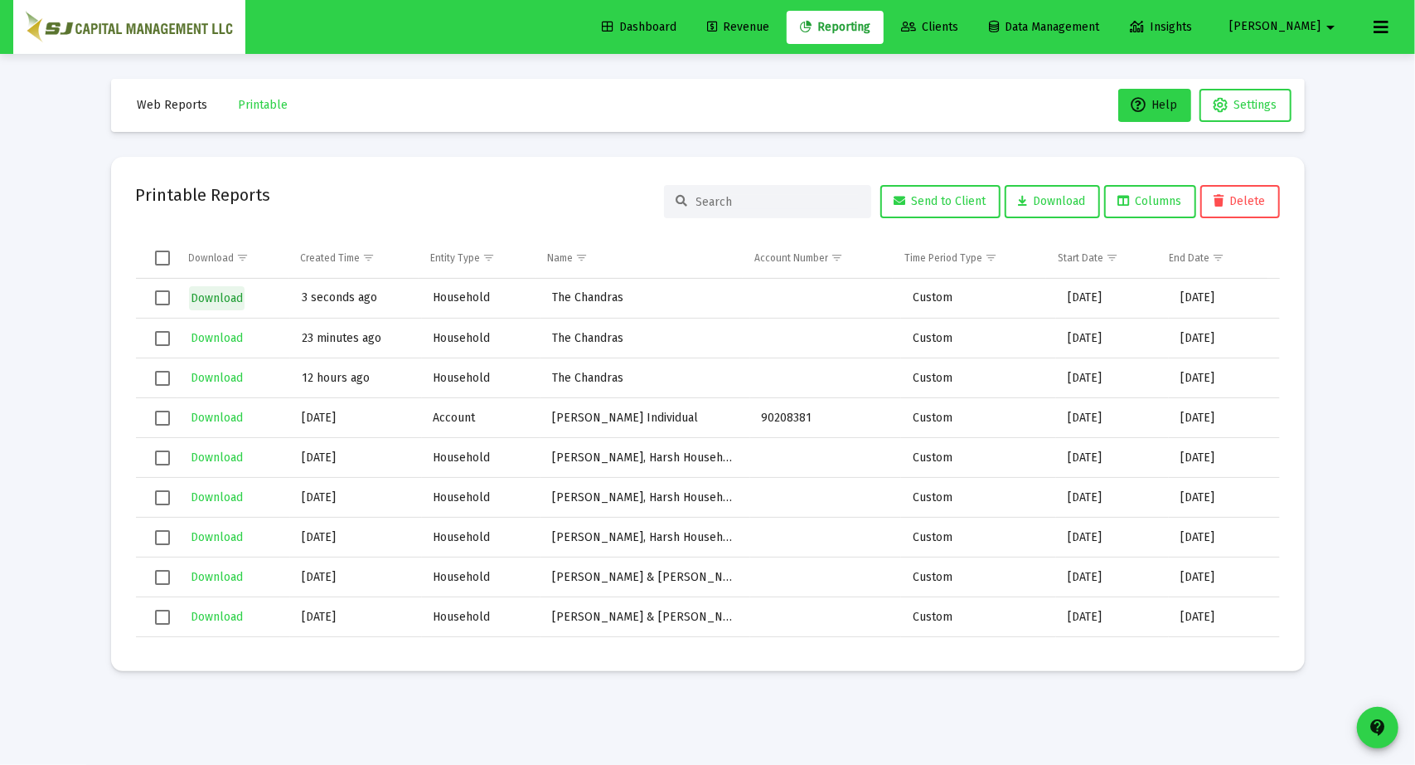
click at [199, 294] on span "Download" at bounding box center [217, 298] width 52 height 14
